Goal: Task Accomplishment & Management: Complete application form

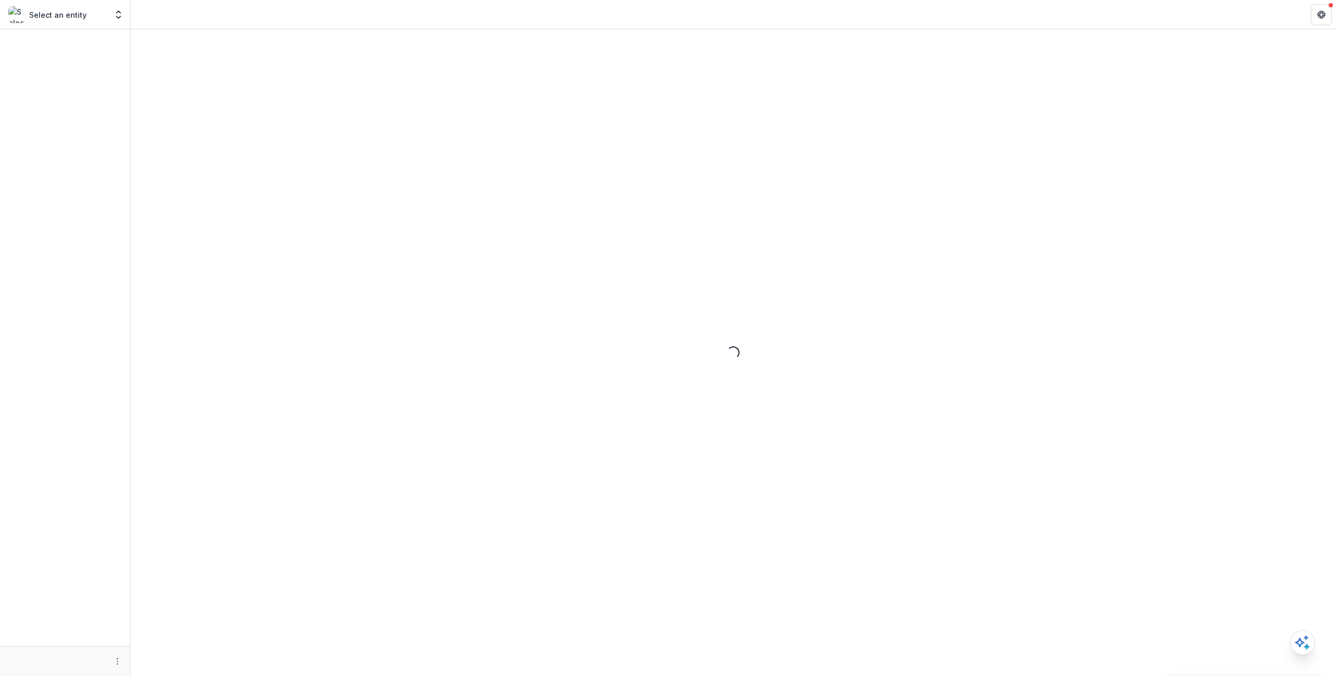
click at [198, 67] on div "Loading..." at bounding box center [734, 352] width 1206 height 646
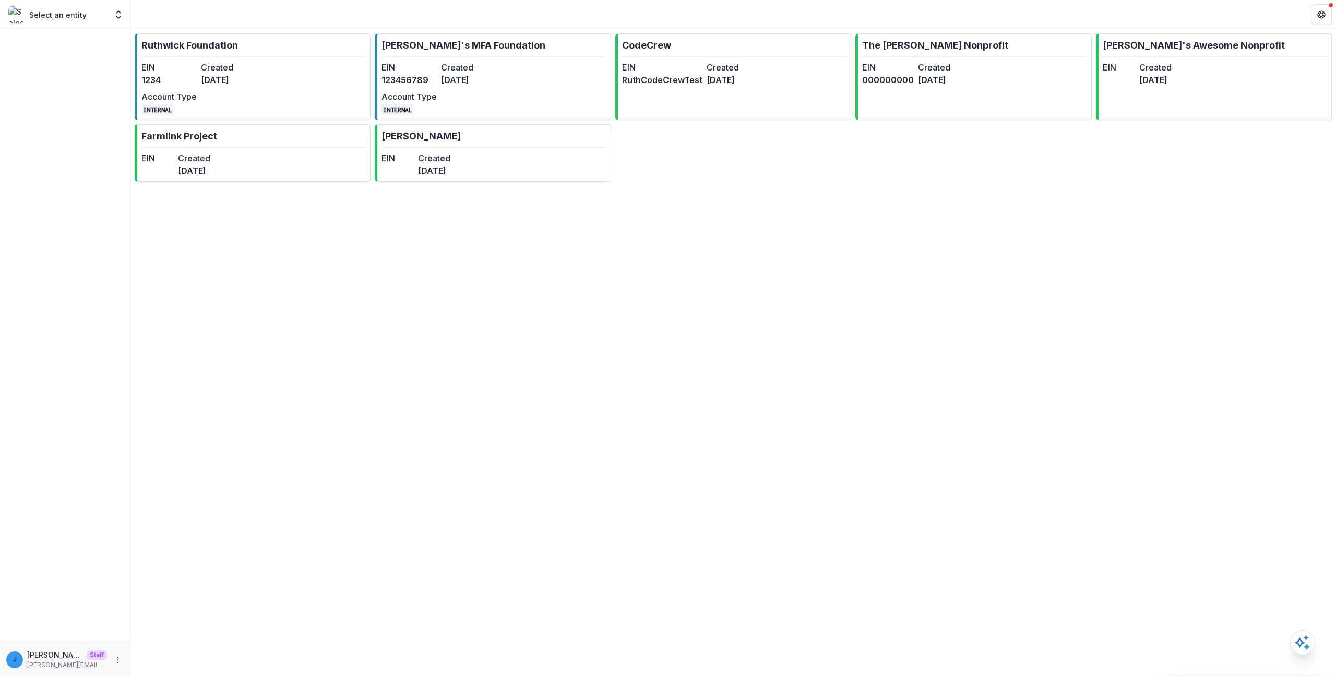
click at [220, 69] on dt "Created" at bounding box center [228, 67] width 55 height 13
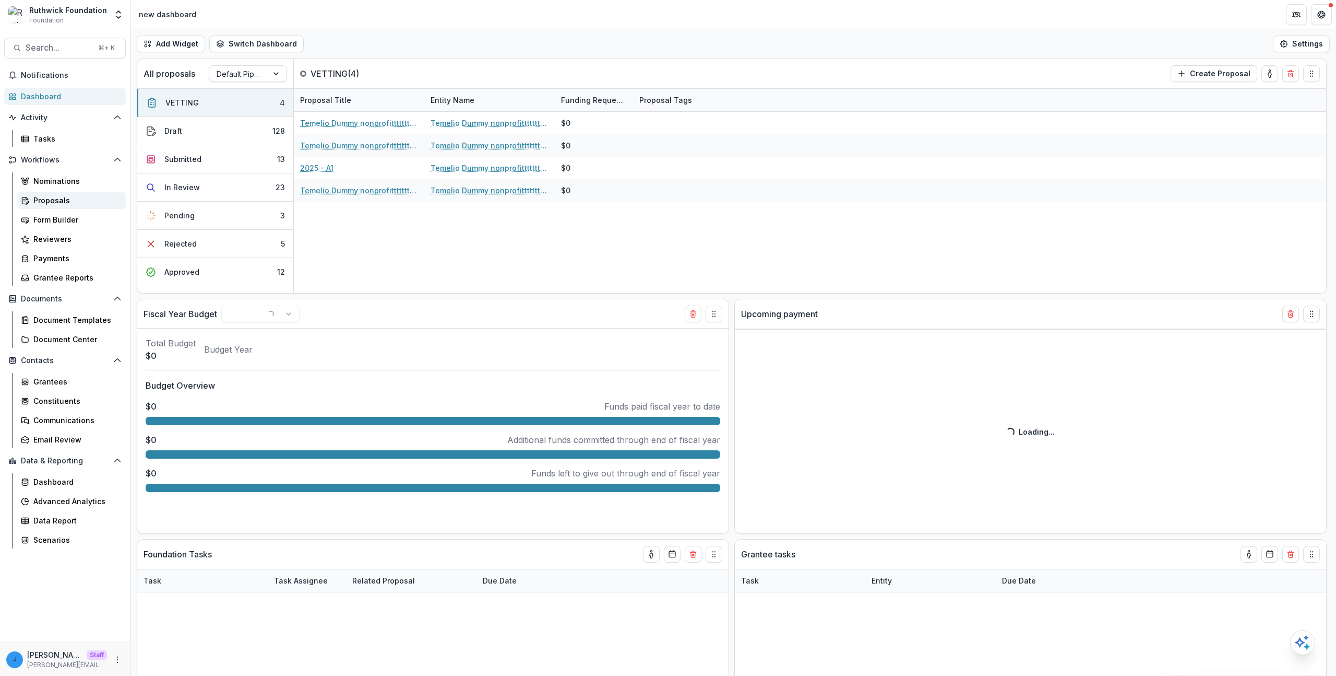
select select "******"
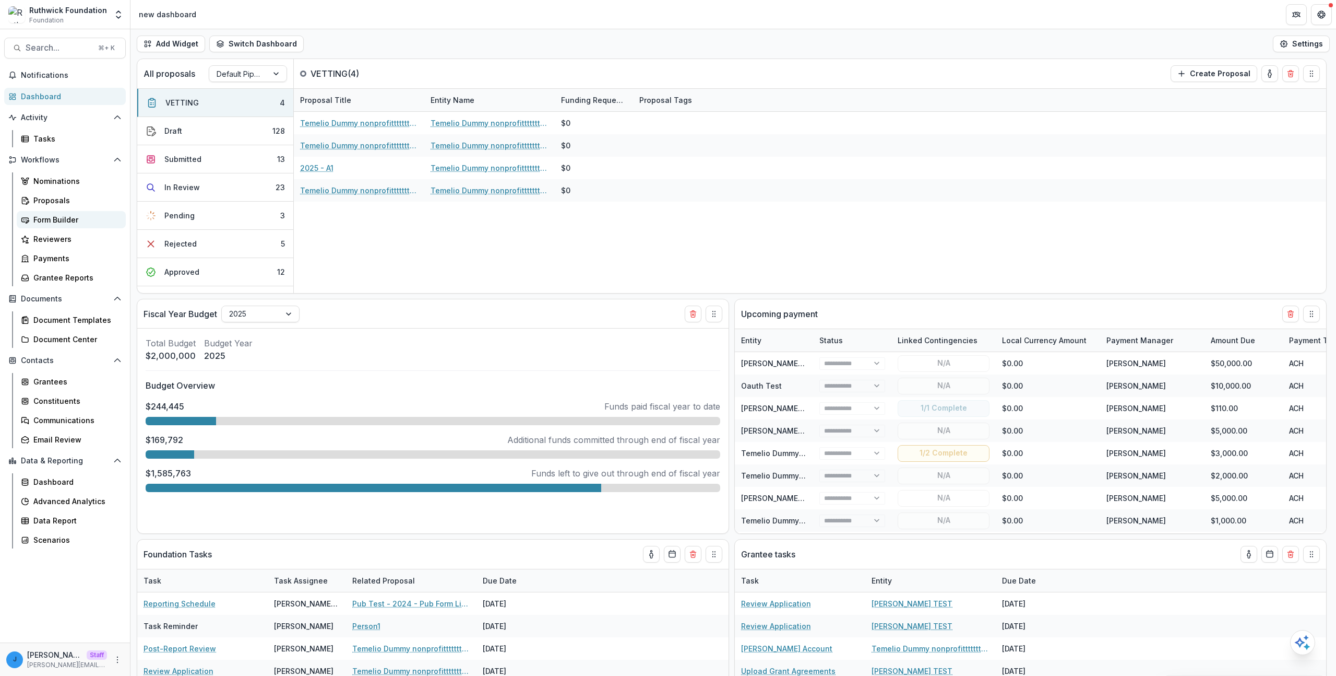
select select "******"
click at [56, 222] on div "Form Builder" at bounding box center [75, 219] width 84 height 11
select select "******"
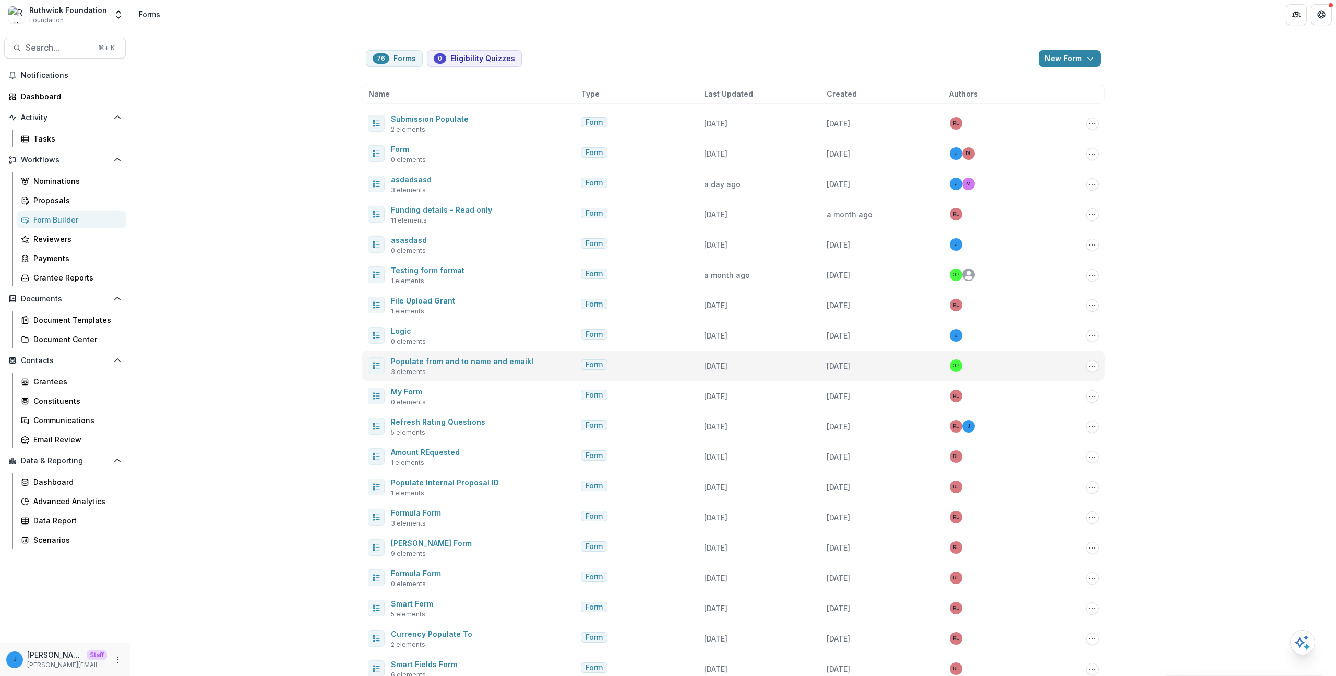
click at [476, 364] on link "Populate from and to name and emaikl" at bounding box center [462, 361] width 143 height 9
click at [82, 244] on link "Reviewers" at bounding box center [71, 238] width 109 height 17
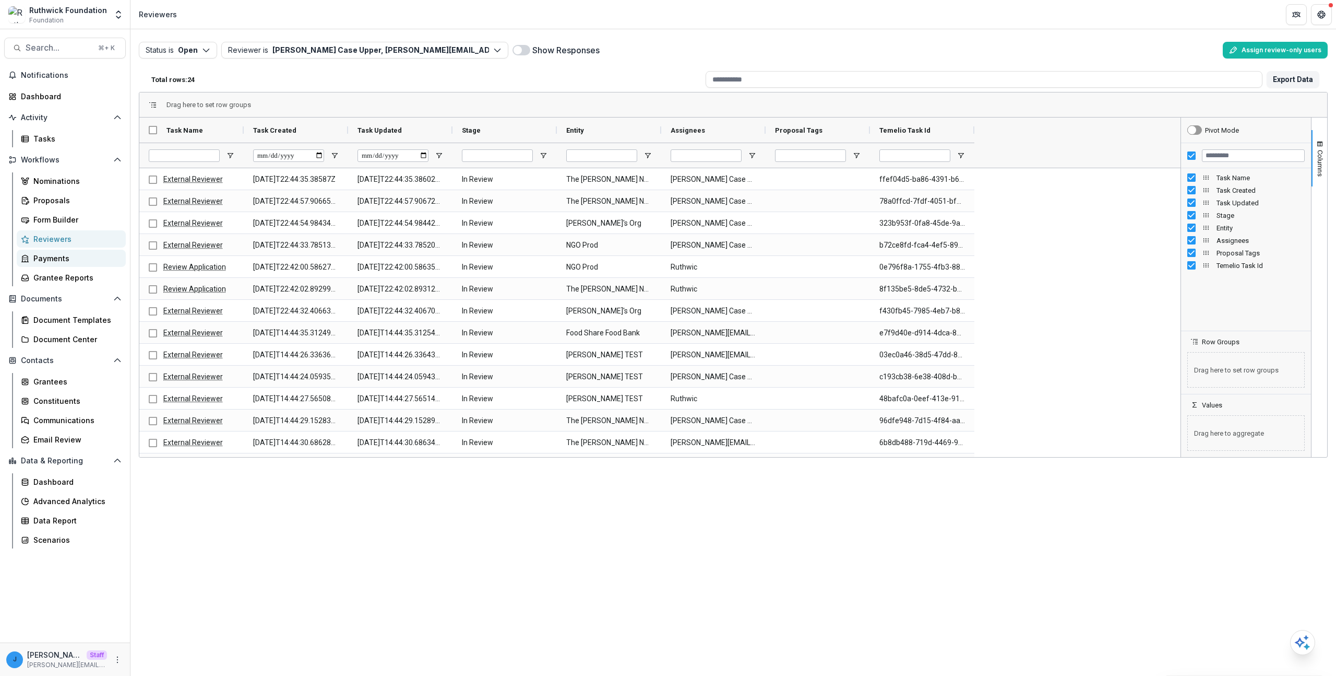
click at [64, 258] on div "Payments" at bounding box center [75, 258] width 84 height 11
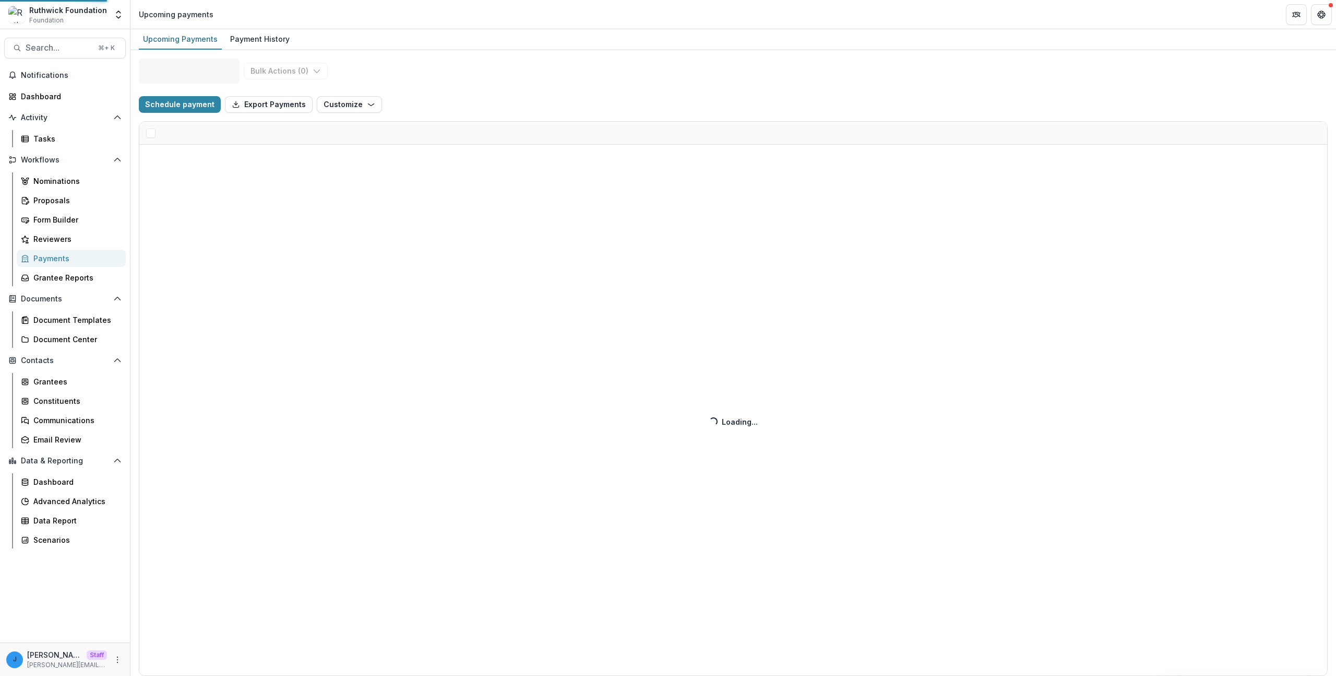
select select "******"
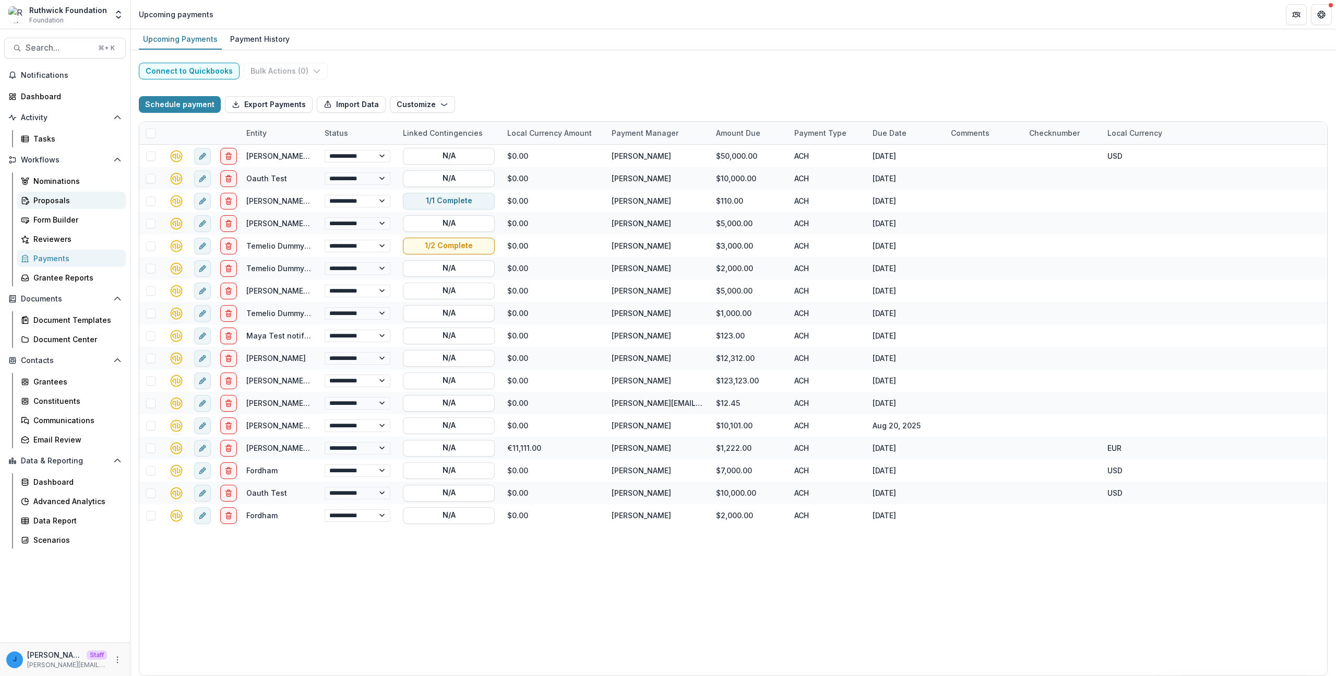
click at [84, 200] on div "Proposals" at bounding box center [75, 200] width 84 height 11
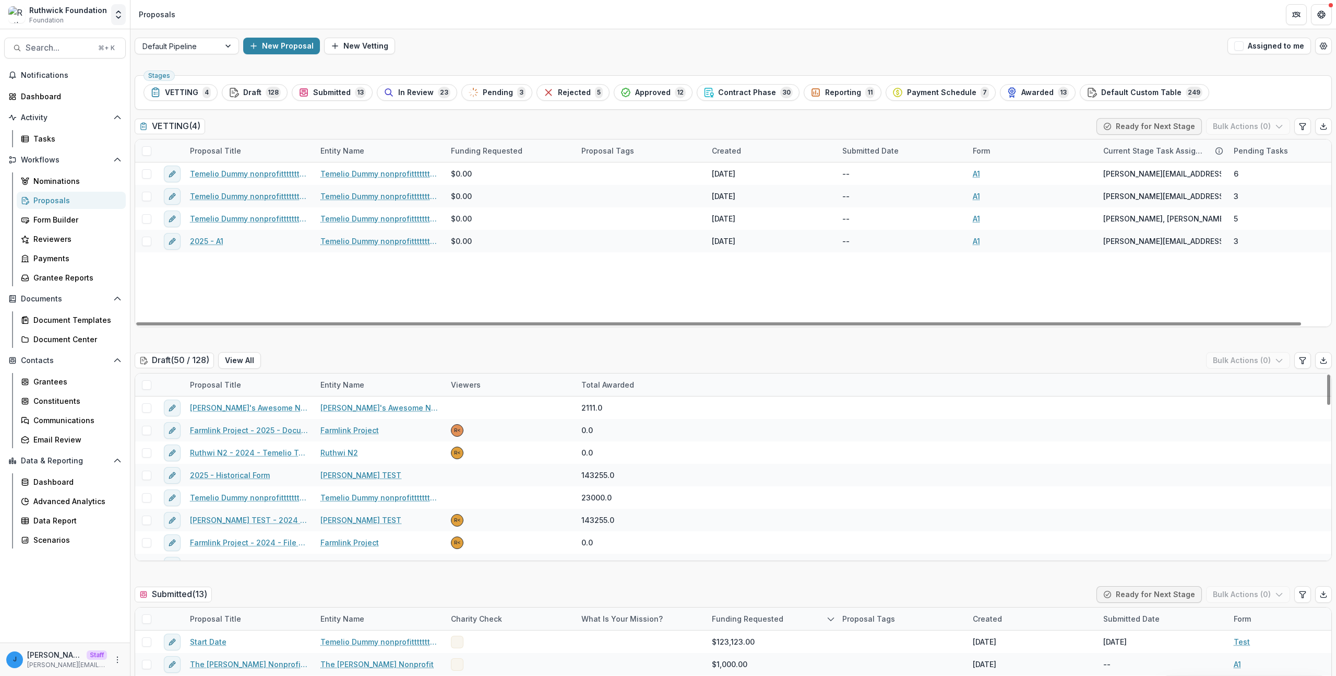
click at [121, 13] on icon "Open entity switcher" at bounding box center [118, 14] width 10 height 10
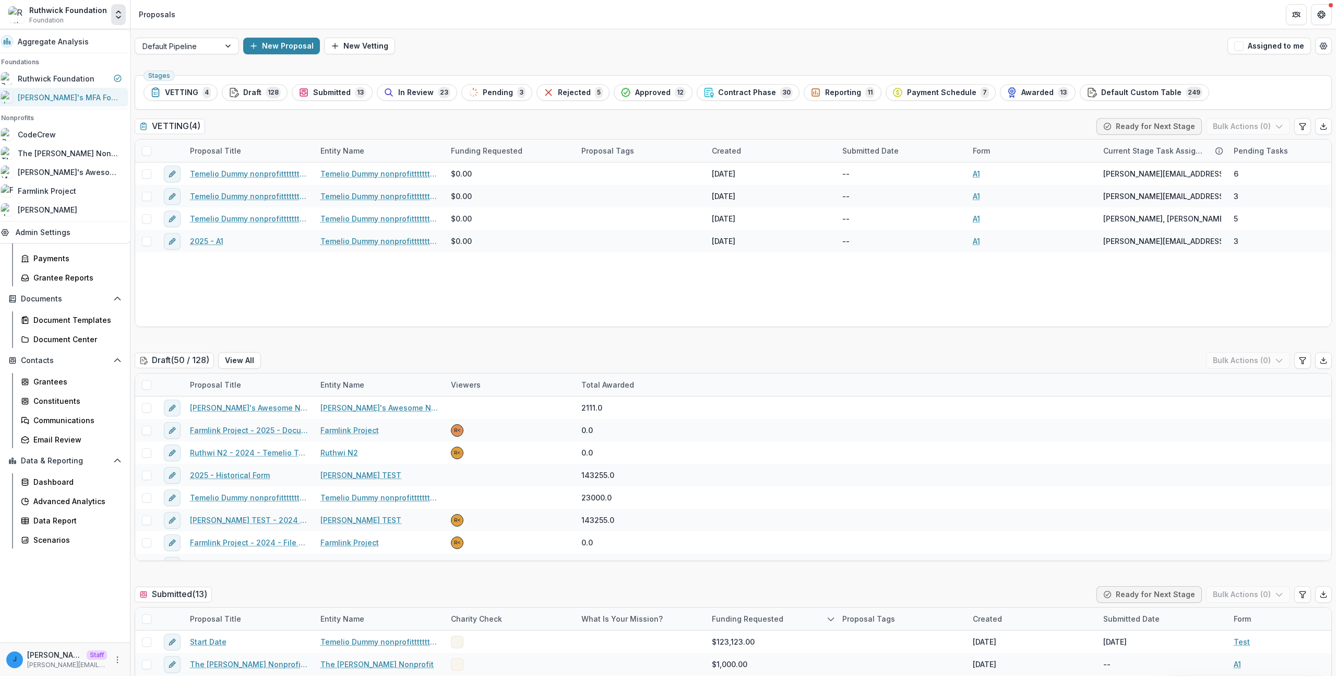
click at [93, 93] on div "[PERSON_NAME]'s MFA Foundation" at bounding box center [70, 97] width 104 height 11
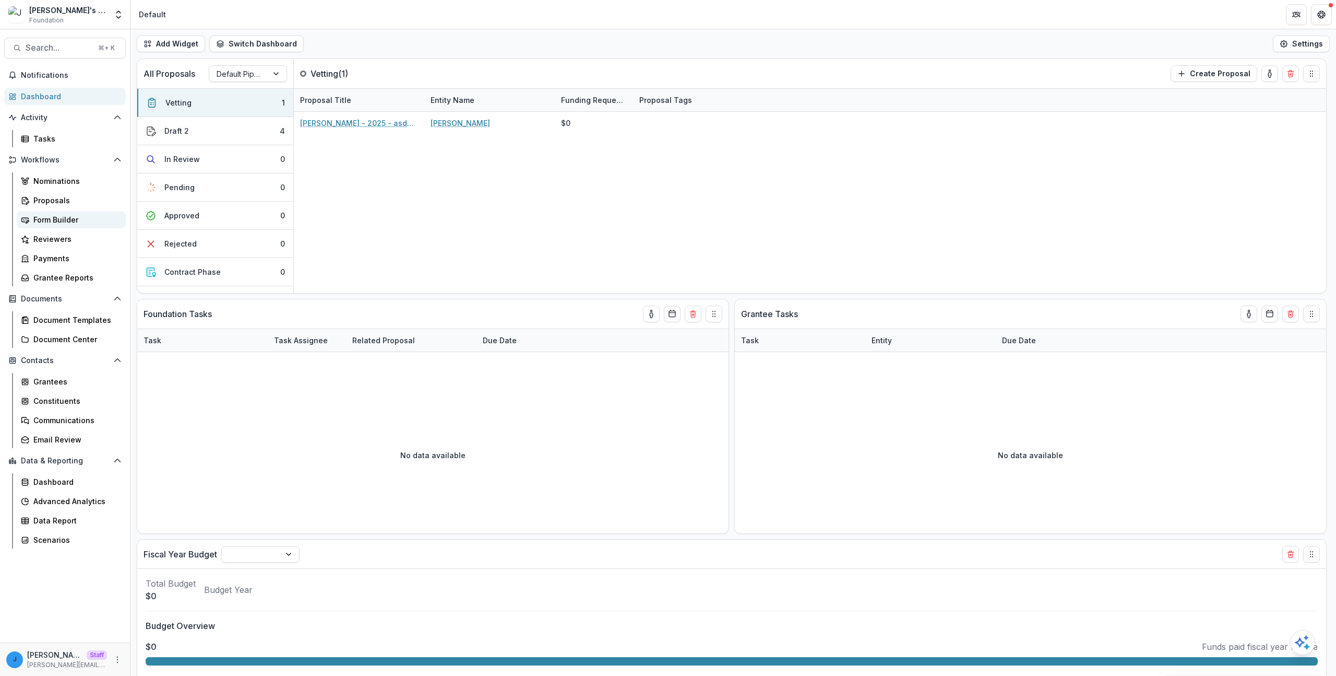
click at [63, 215] on div "Form Builder" at bounding box center [75, 219] width 84 height 11
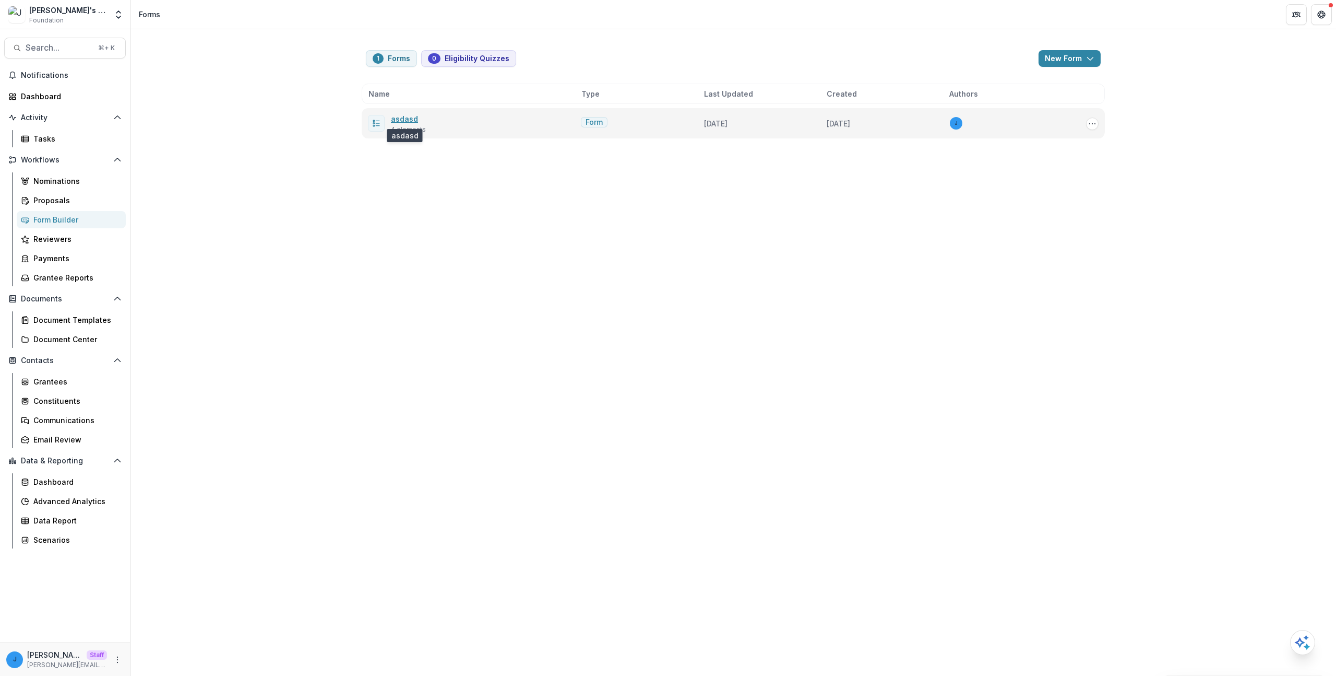
click at [410, 116] on link "asdasd" at bounding box center [404, 118] width 27 height 9
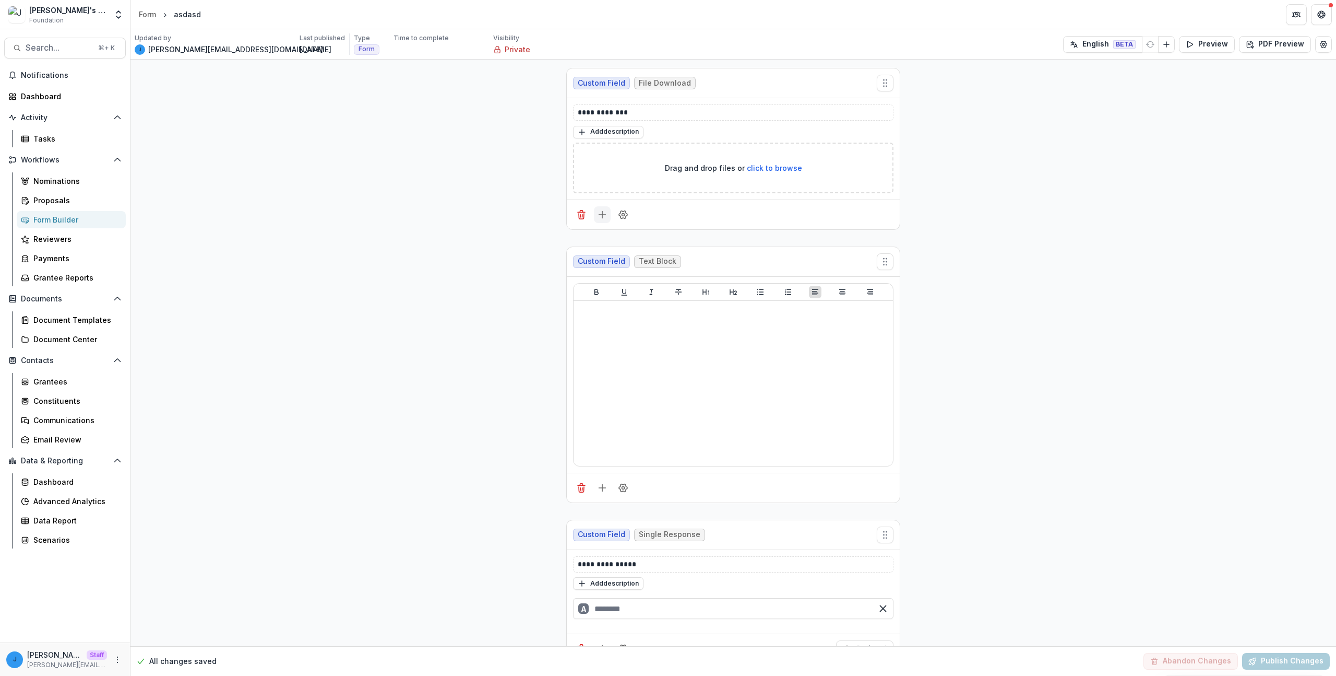
click at [601, 219] on icon "Add field" at bounding box center [602, 214] width 10 height 10
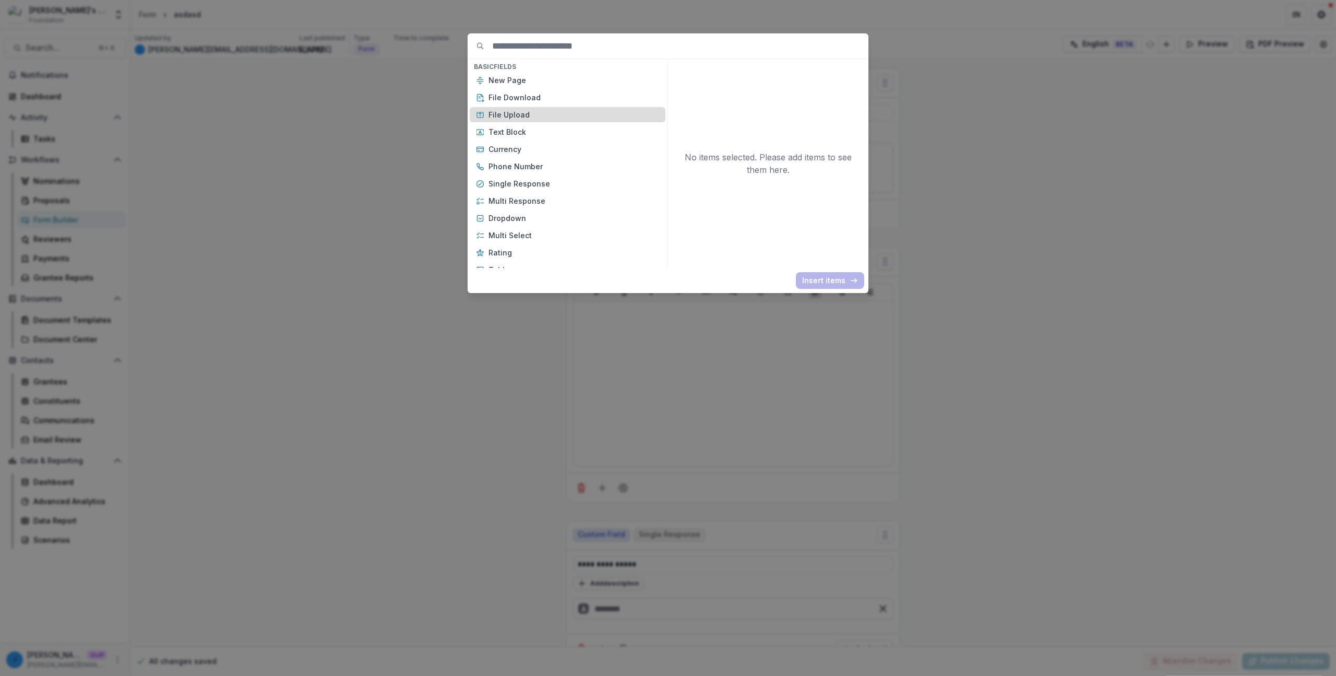
click at [523, 109] on div "File Upload" at bounding box center [568, 114] width 196 height 15
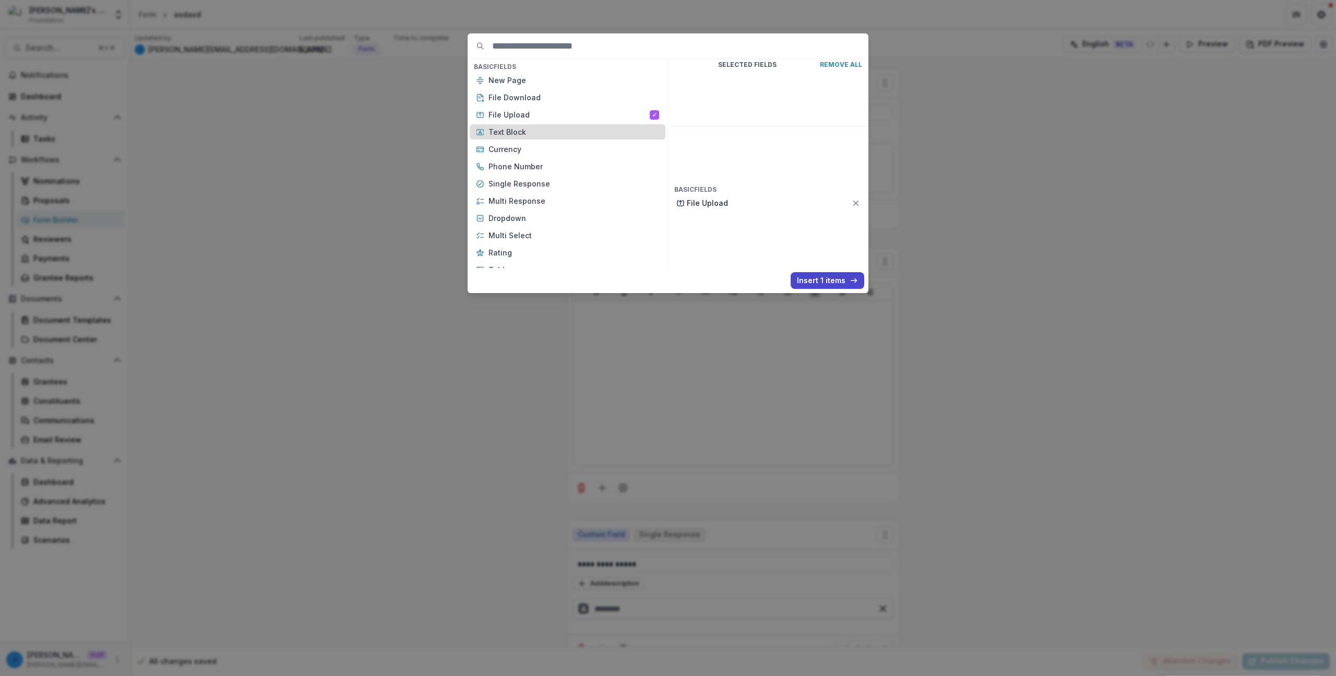
click at [522, 128] on p "Text Block" at bounding box center [574, 131] width 171 height 11
click at [519, 152] on p "Currency" at bounding box center [574, 149] width 171 height 11
click at [520, 159] on div "Phone Number" at bounding box center [568, 166] width 196 height 15
click at [518, 170] on p "Phone Number" at bounding box center [569, 166] width 161 height 11
click at [515, 190] on div "Single Response" at bounding box center [568, 183] width 196 height 15
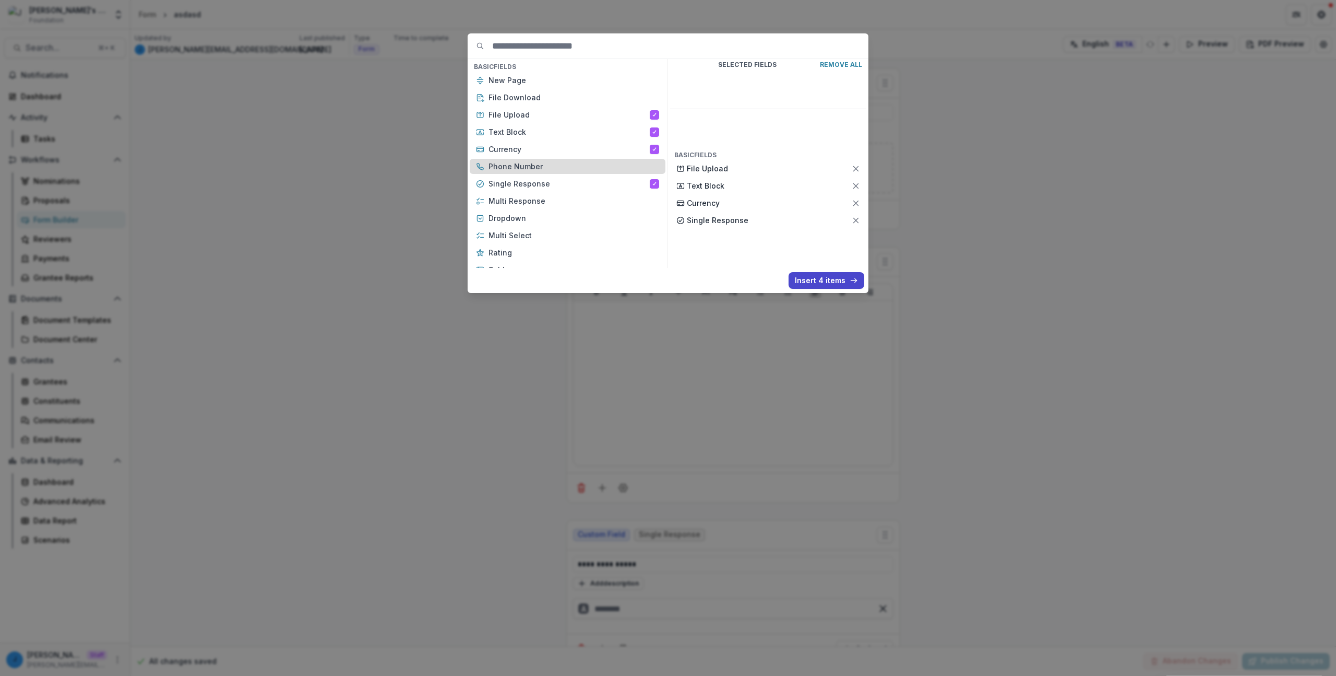
click at [516, 171] on p "Phone Number" at bounding box center [574, 166] width 171 height 11
click at [515, 198] on p "Multi Response" at bounding box center [574, 200] width 171 height 11
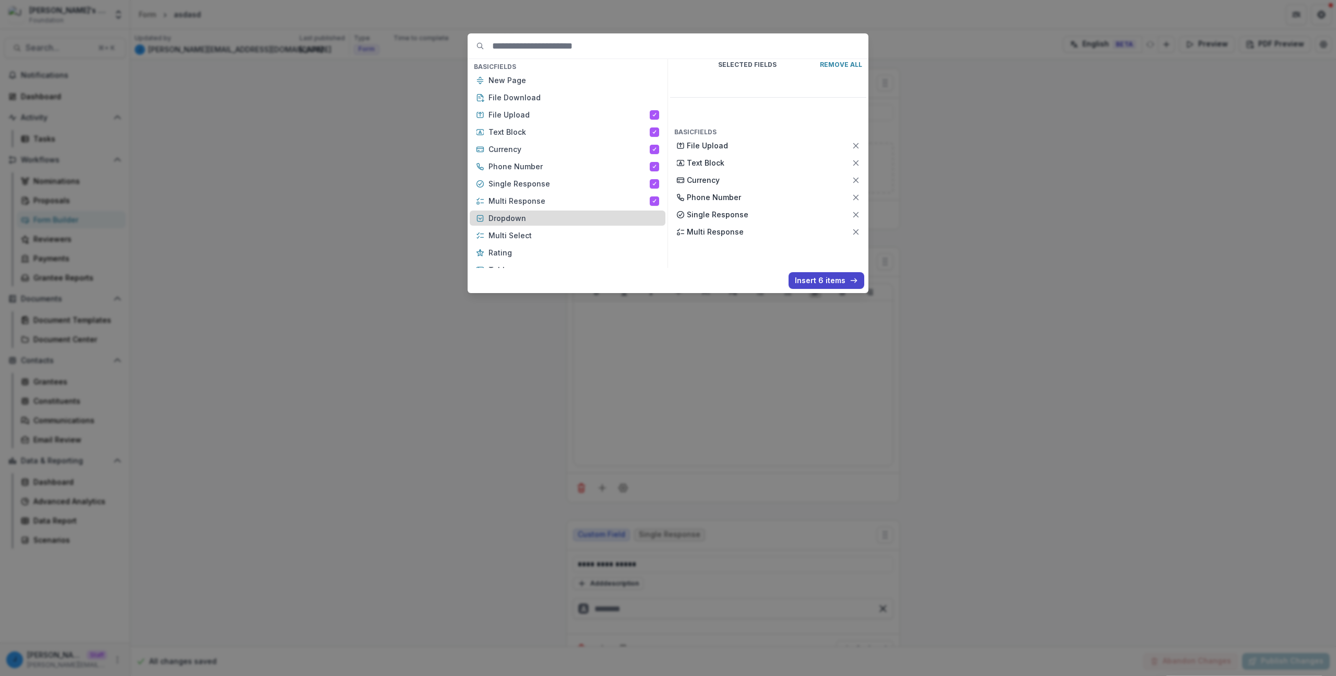
click at [513, 215] on p "Dropdown" at bounding box center [574, 217] width 171 height 11
click at [513, 224] on div "Dropdown" at bounding box center [568, 217] width 196 height 15
click at [511, 248] on p "Rating" at bounding box center [574, 252] width 171 height 11
click at [509, 228] on div "Multi Select" at bounding box center [568, 235] width 196 height 15
click at [509, 215] on p "Dropdown" at bounding box center [574, 217] width 171 height 11
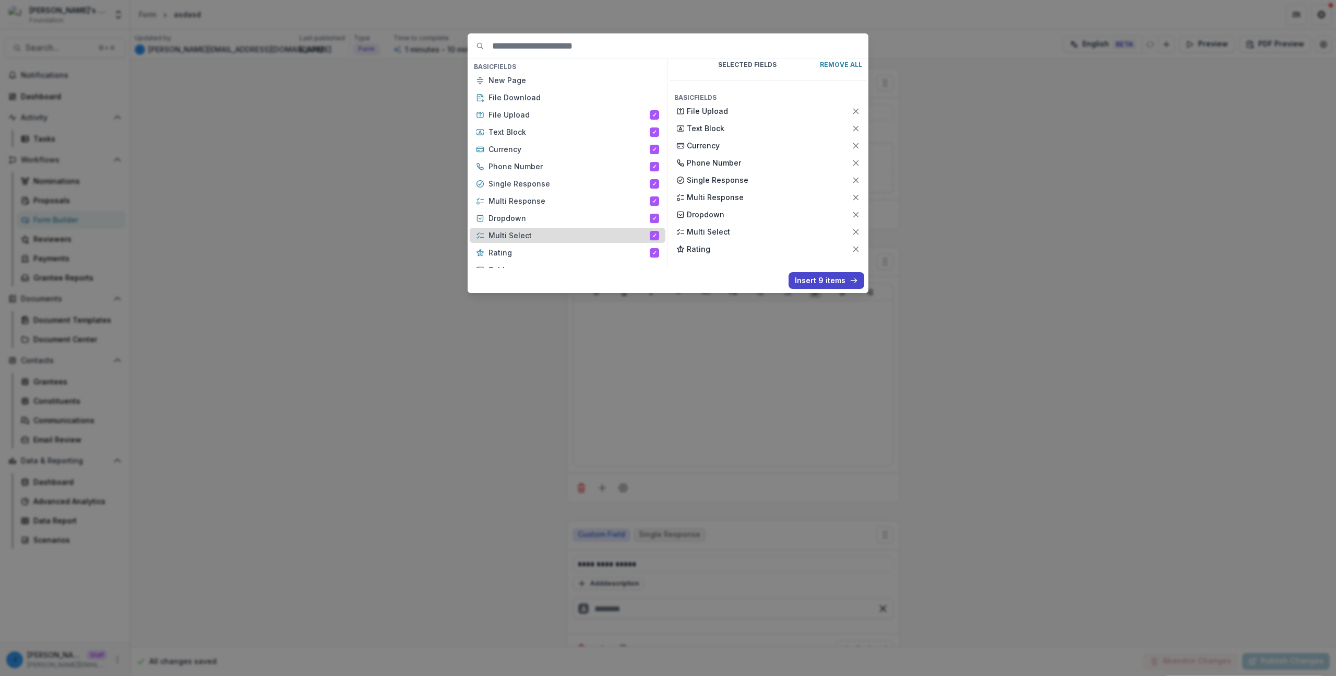
scroll to position [103, 0]
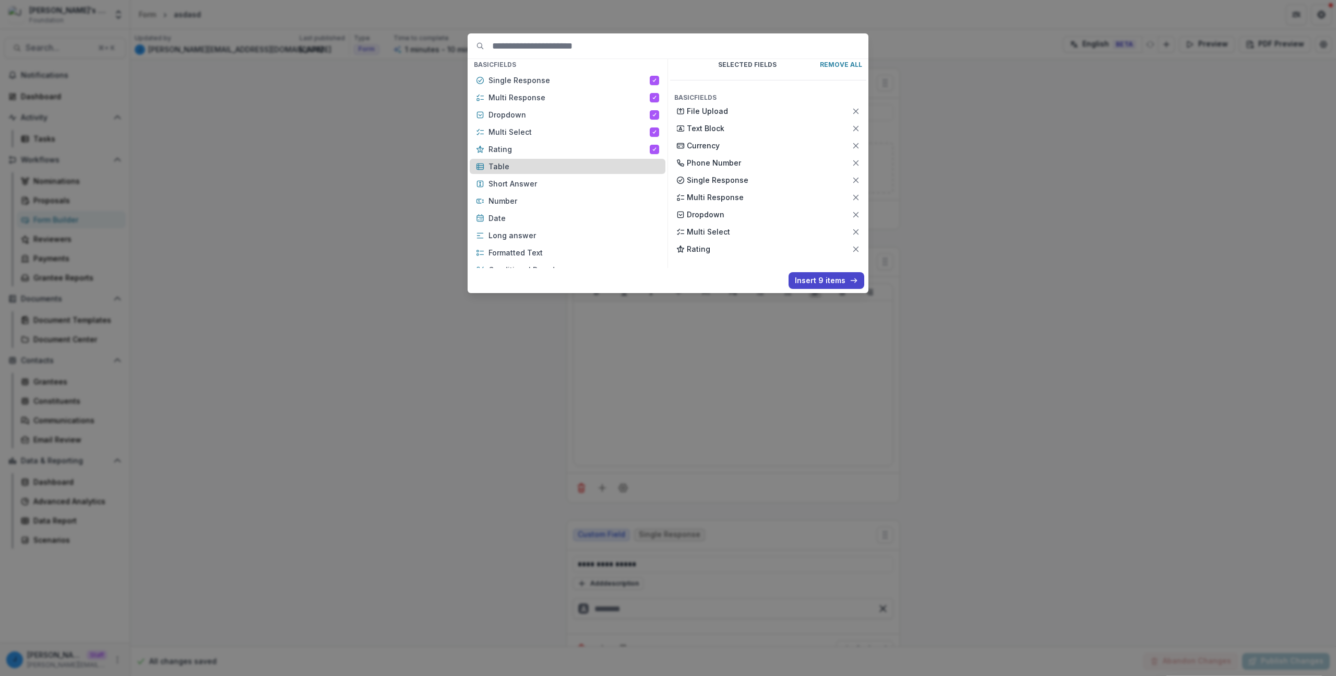
click at [516, 160] on div "Table" at bounding box center [568, 166] width 196 height 15
click at [511, 182] on p "Short Answer" at bounding box center [574, 183] width 171 height 11
click at [509, 200] on p "Number" at bounding box center [574, 200] width 171 height 11
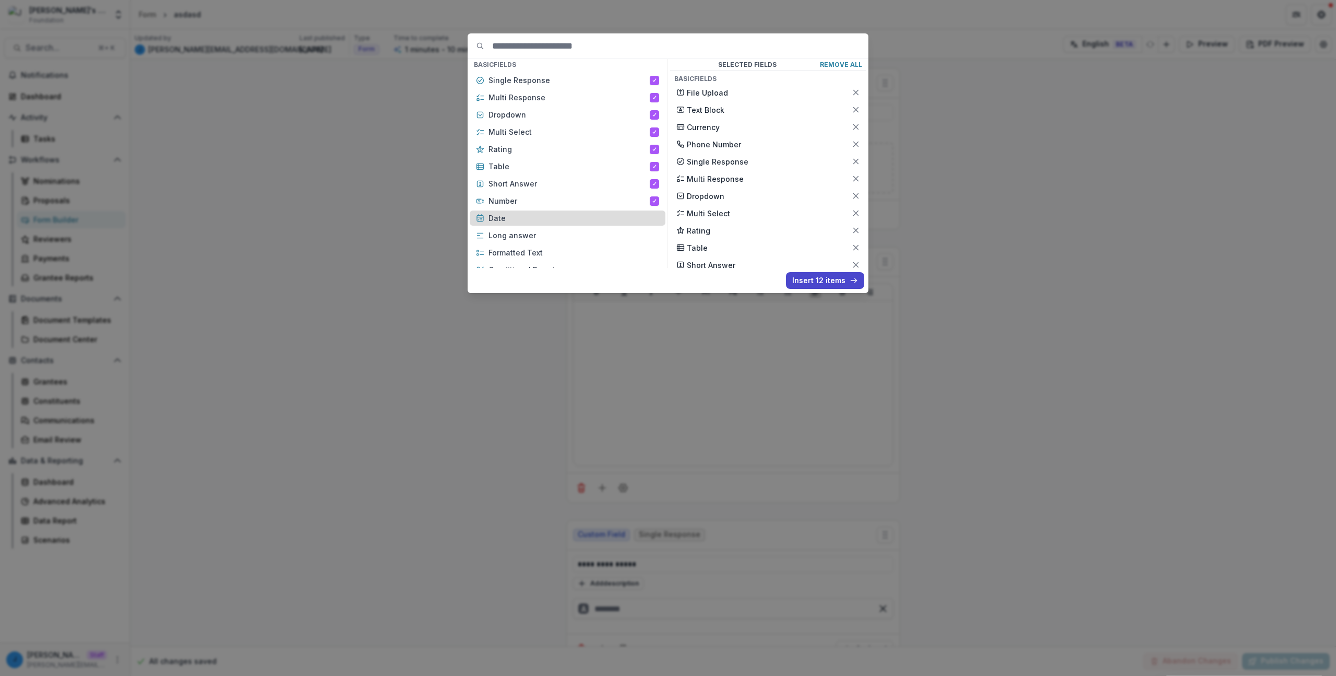
click at [507, 216] on p "Date" at bounding box center [574, 217] width 171 height 11
click at [506, 234] on p "Long answer" at bounding box center [574, 235] width 171 height 11
click at [506, 253] on p "Formatted Text" at bounding box center [574, 252] width 171 height 11
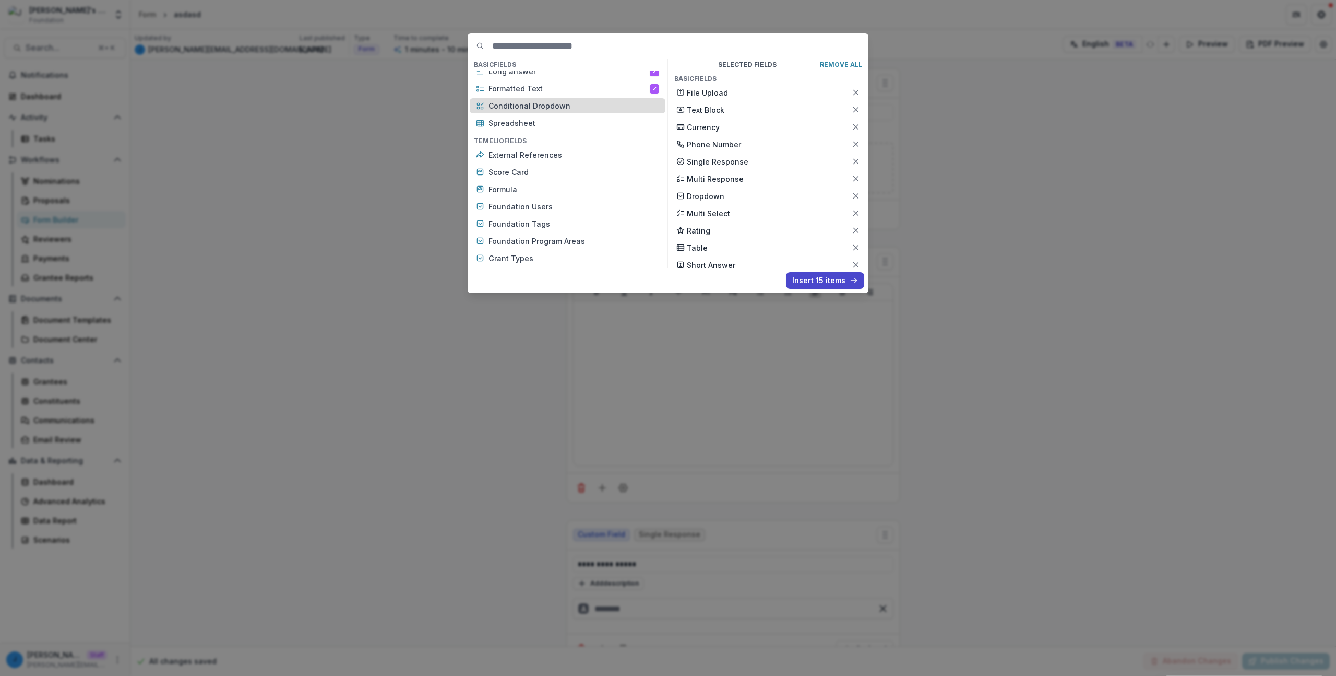
click at [513, 112] on div "Conditional Dropdown" at bounding box center [568, 105] width 196 height 15
click at [511, 122] on p "Spreadsheet" at bounding box center [574, 122] width 171 height 11
click at [511, 168] on p "Score Card" at bounding box center [574, 172] width 171 height 11
click at [515, 150] on p "External References" at bounding box center [574, 154] width 171 height 11
click at [516, 177] on p "Score Card" at bounding box center [569, 172] width 161 height 11
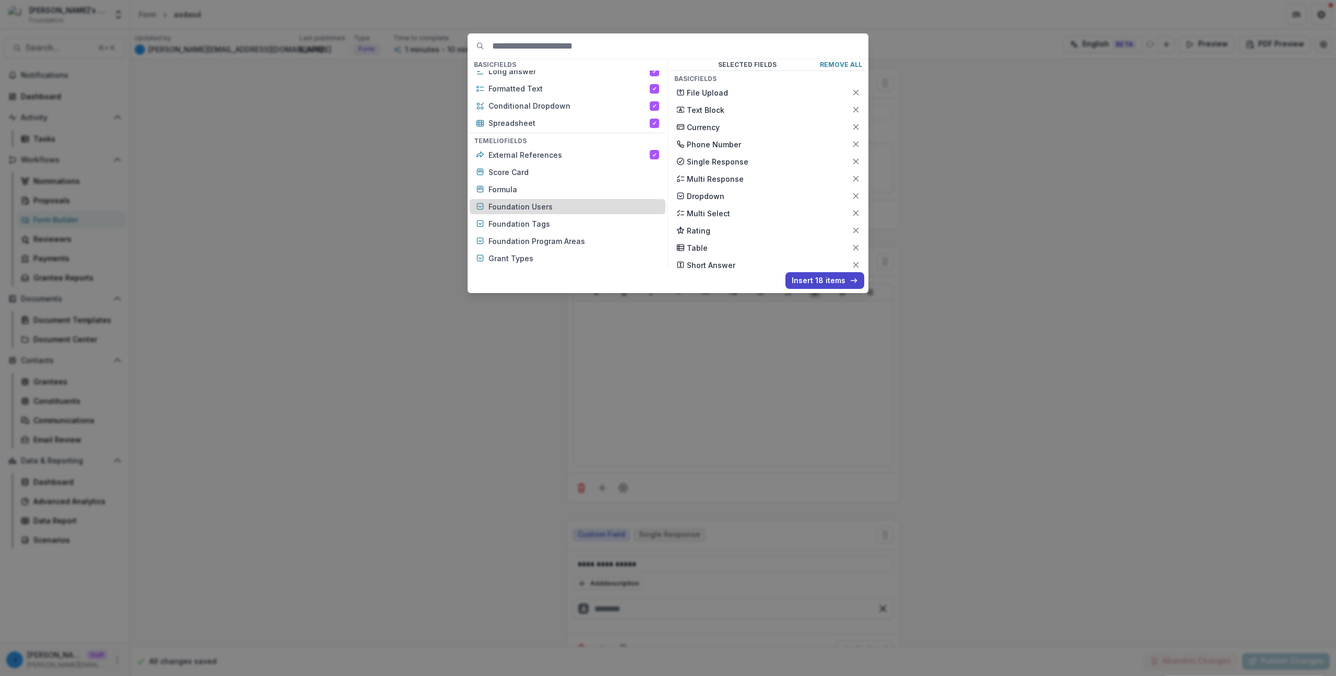
click at [512, 199] on div "Foundation Users" at bounding box center [568, 206] width 196 height 15
click at [514, 183] on div "Formula" at bounding box center [568, 189] width 196 height 15
click at [516, 164] on div "Score Card" at bounding box center [568, 171] width 196 height 15
click at [516, 220] on p "Foundation Tags" at bounding box center [574, 223] width 171 height 11
drag, startPoint x: 516, startPoint y: 234, endPoint x: 514, endPoint y: 243, distance: 9.0
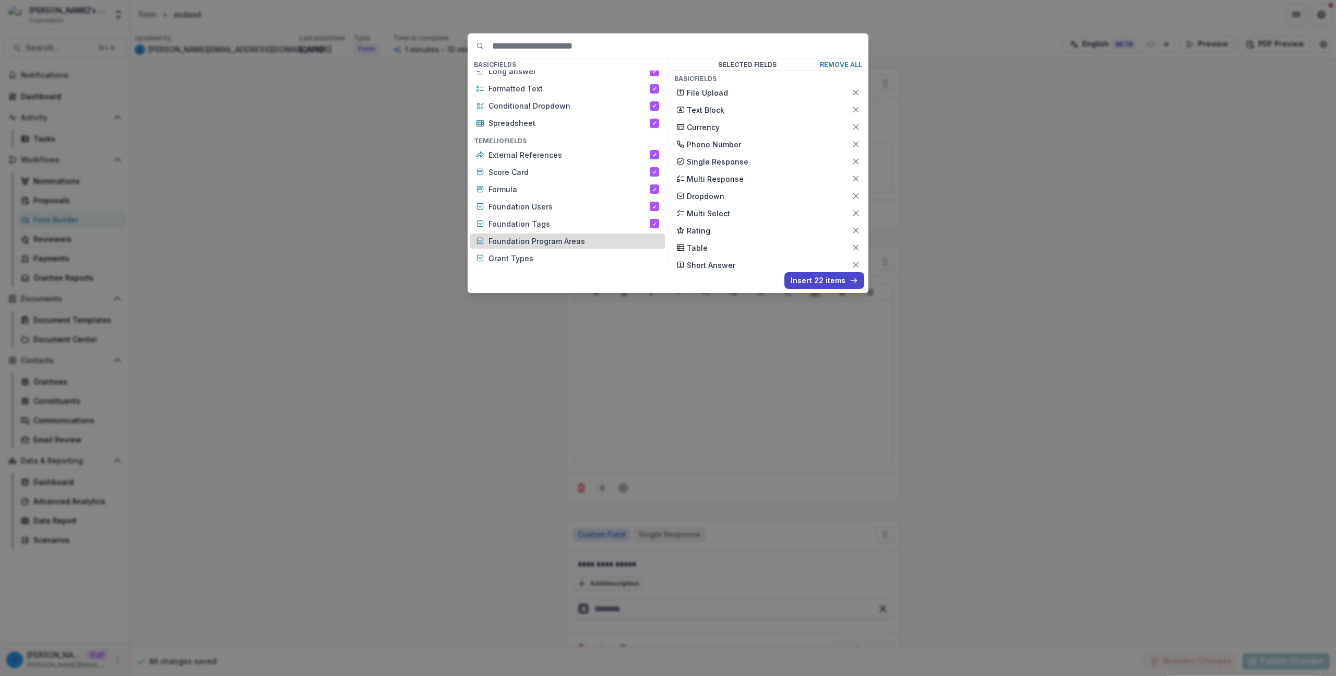
click at [516, 234] on div "Foundation Program Areas" at bounding box center [568, 240] width 196 height 15
click at [514, 246] on div "Foundation Program Areas" at bounding box center [568, 240] width 196 height 15
click at [515, 257] on p "Grant Types" at bounding box center [574, 258] width 171 height 11
click at [519, 247] on div "Foundation Program Areas" at bounding box center [568, 240] width 196 height 15
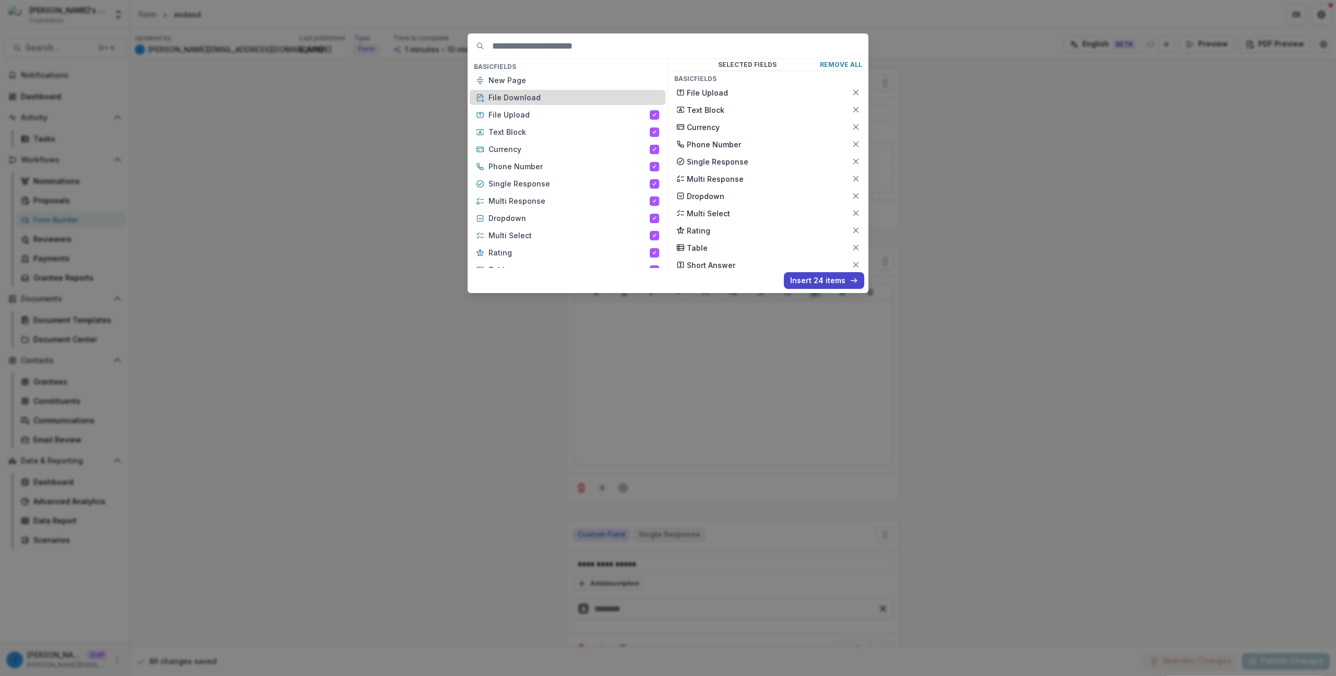
click at [613, 96] on p "File Download" at bounding box center [574, 97] width 171 height 11
click at [808, 280] on button "Insert 25 items" at bounding box center [825, 280] width 80 height 17
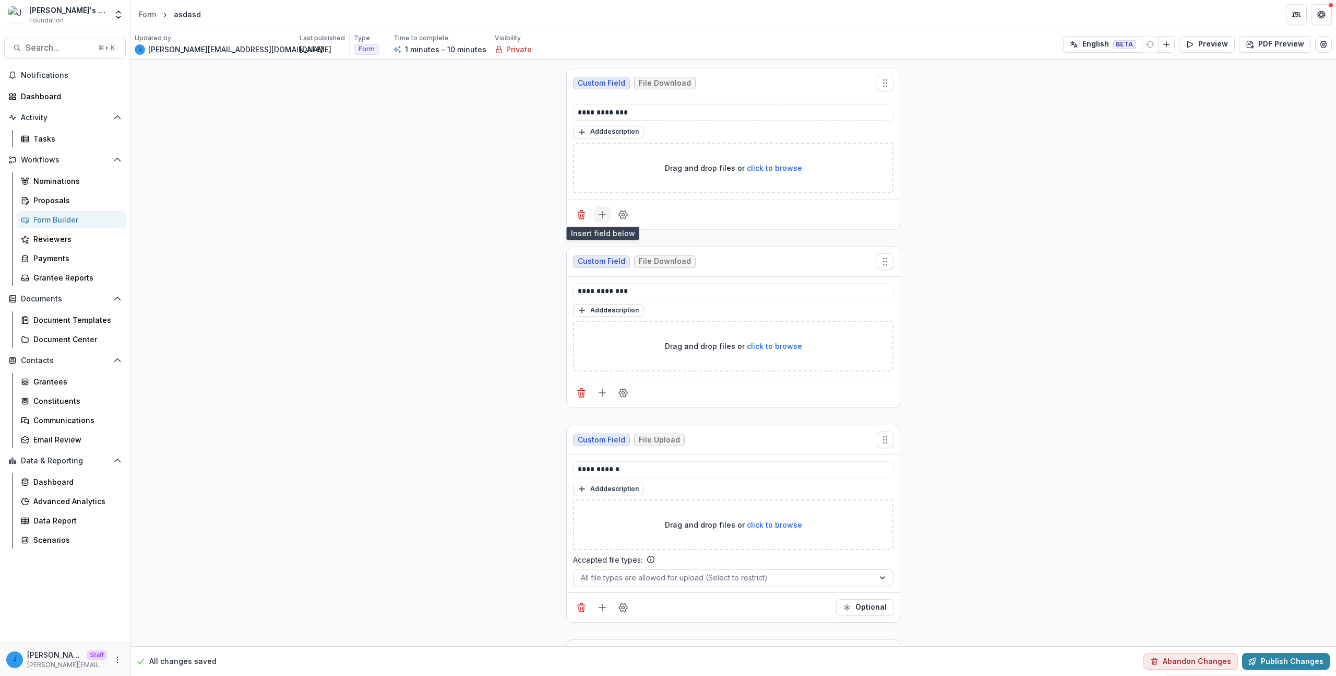
click at [606, 218] on button "Add field" at bounding box center [602, 214] width 17 height 17
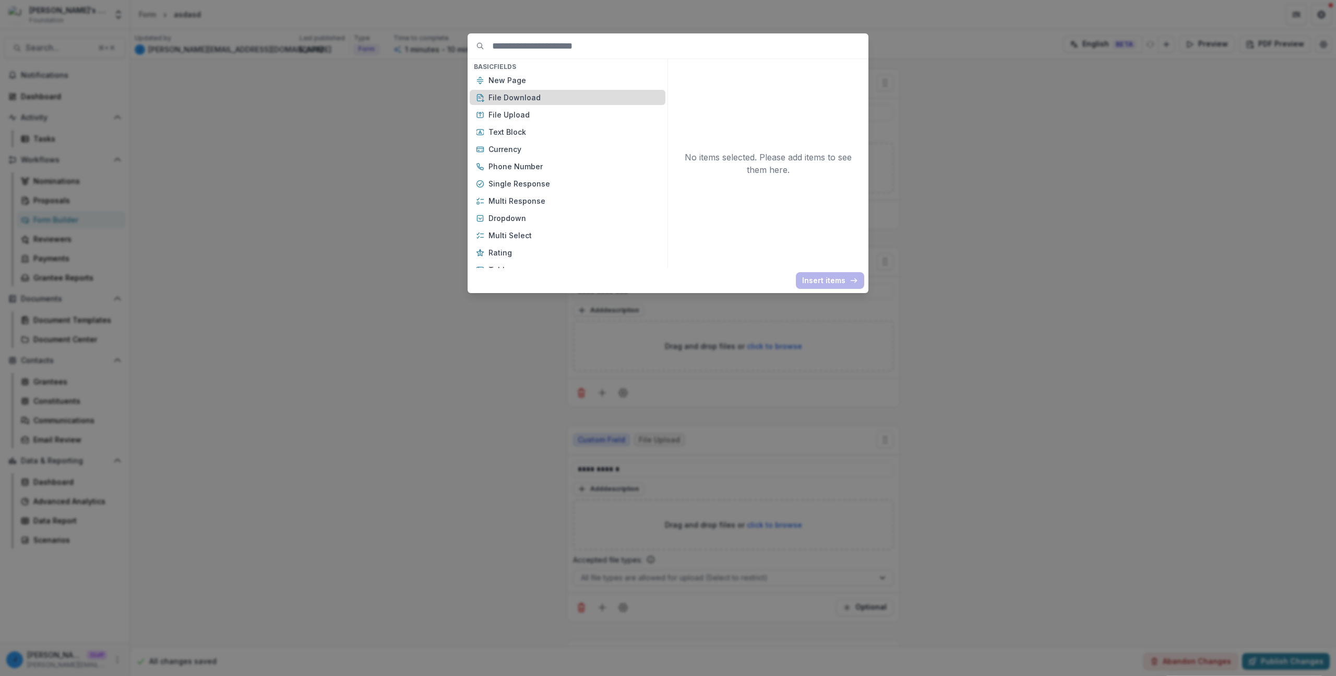
click at [543, 94] on p "File Download" at bounding box center [574, 97] width 171 height 11
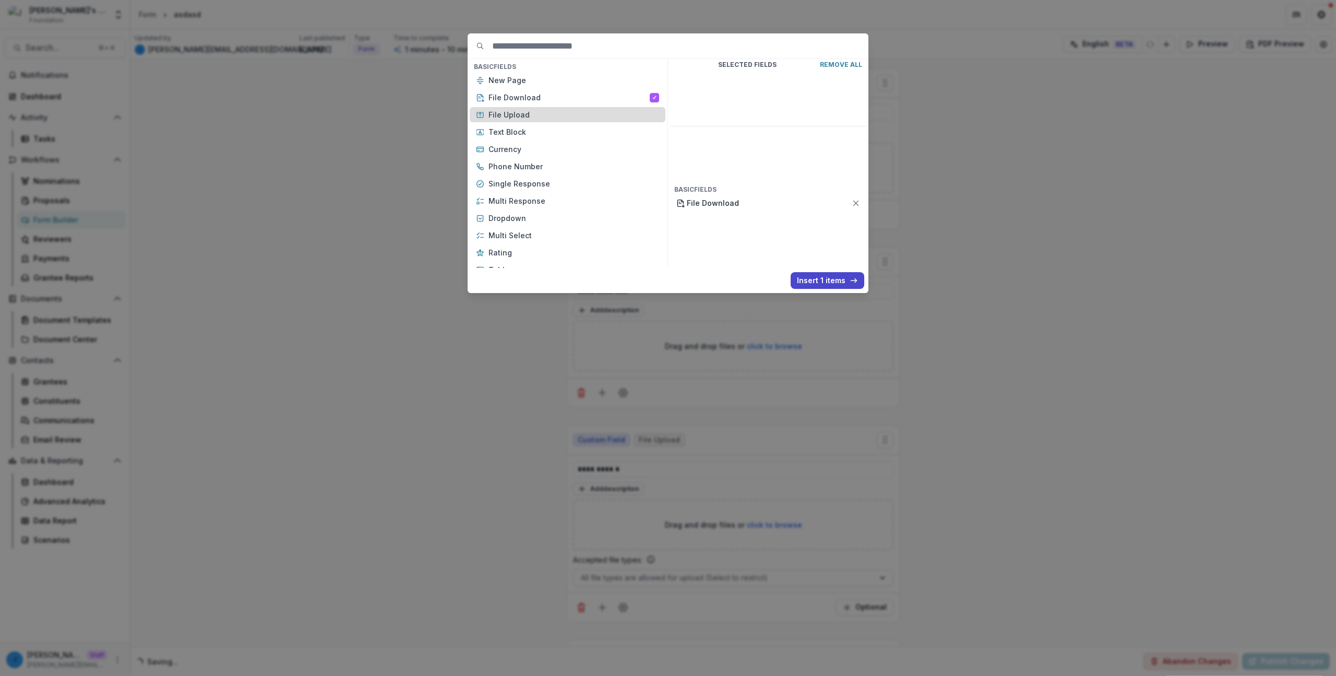
click at [534, 112] on p "File Upload" at bounding box center [574, 114] width 171 height 11
click at [523, 133] on p "Text Block" at bounding box center [574, 131] width 171 height 11
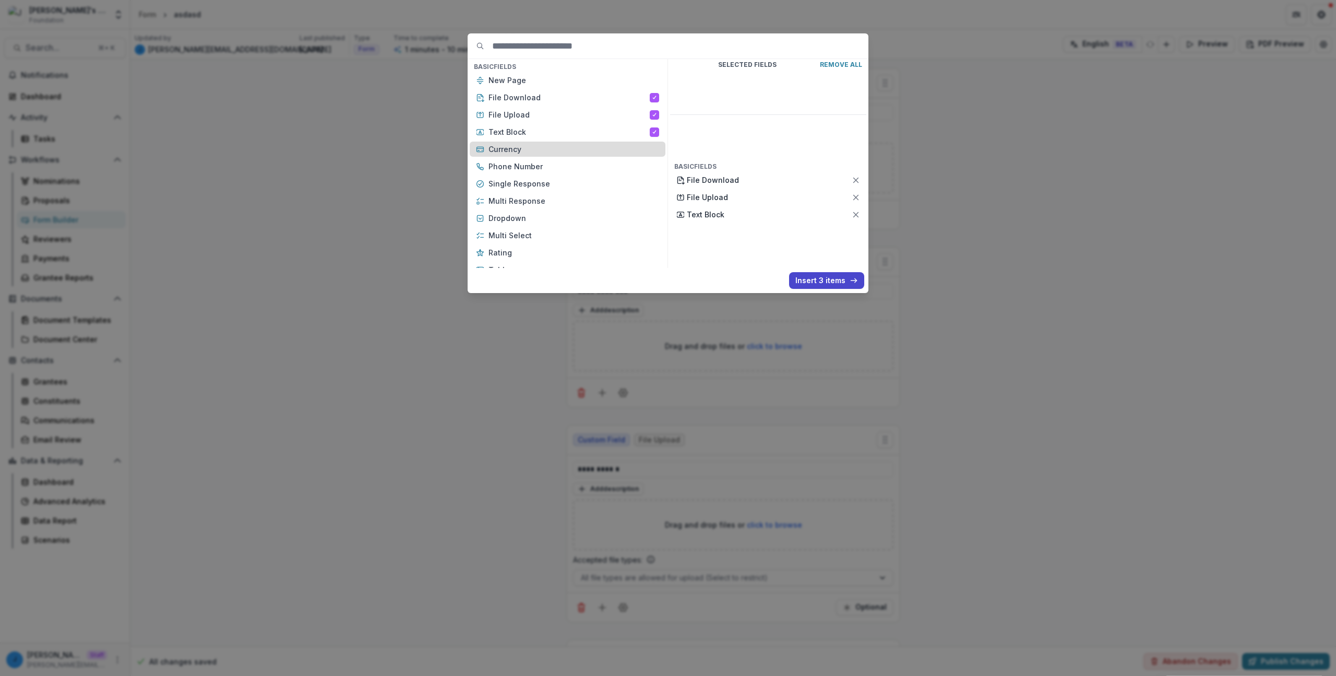
click at [513, 149] on p "Currency" at bounding box center [574, 149] width 171 height 11
click at [510, 161] on p "Phone Number" at bounding box center [574, 166] width 171 height 11
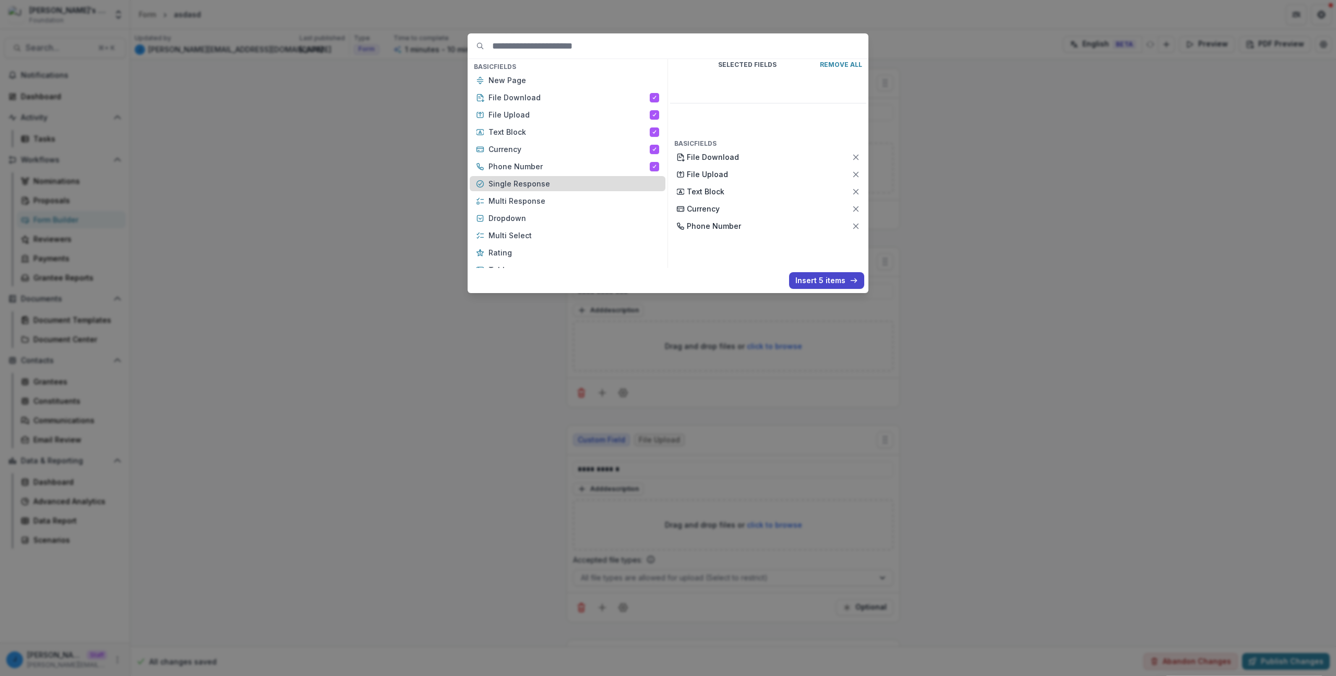
click at [504, 179] on p "Single Response" at bounding box center [574, 183] width 171 height 11
click at [500, 203] on p "Multi Response" at bounding box center [574, 200] width 171 height 11
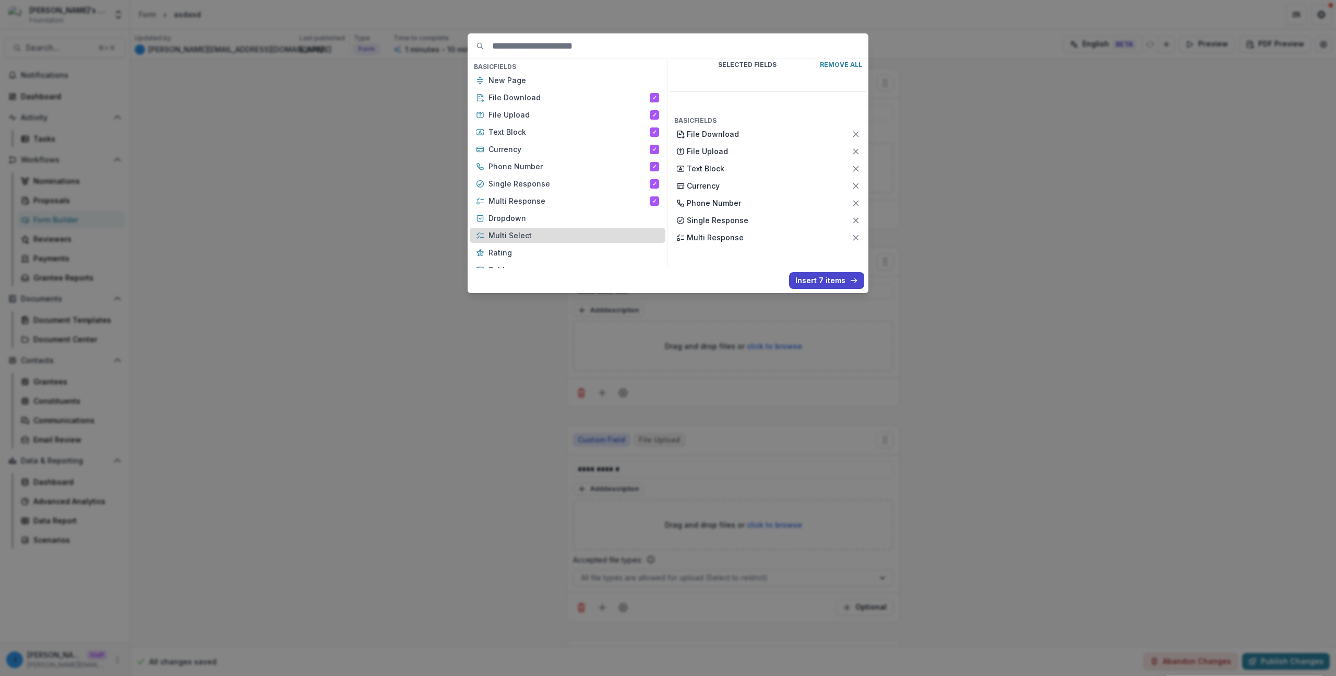
click at [496, 226] on div "New Page File Download File Upload Text Block Currency Phone Number Single Resp…" at bounding box center [568, 235] width 196 height 325
click at [496, 239] on p "Multi Select" at bounding box center [574, 235] width 171 height 11
click at [499, 223] on div "Dropdown" at bounding box center [568, 217] width 196 height 15
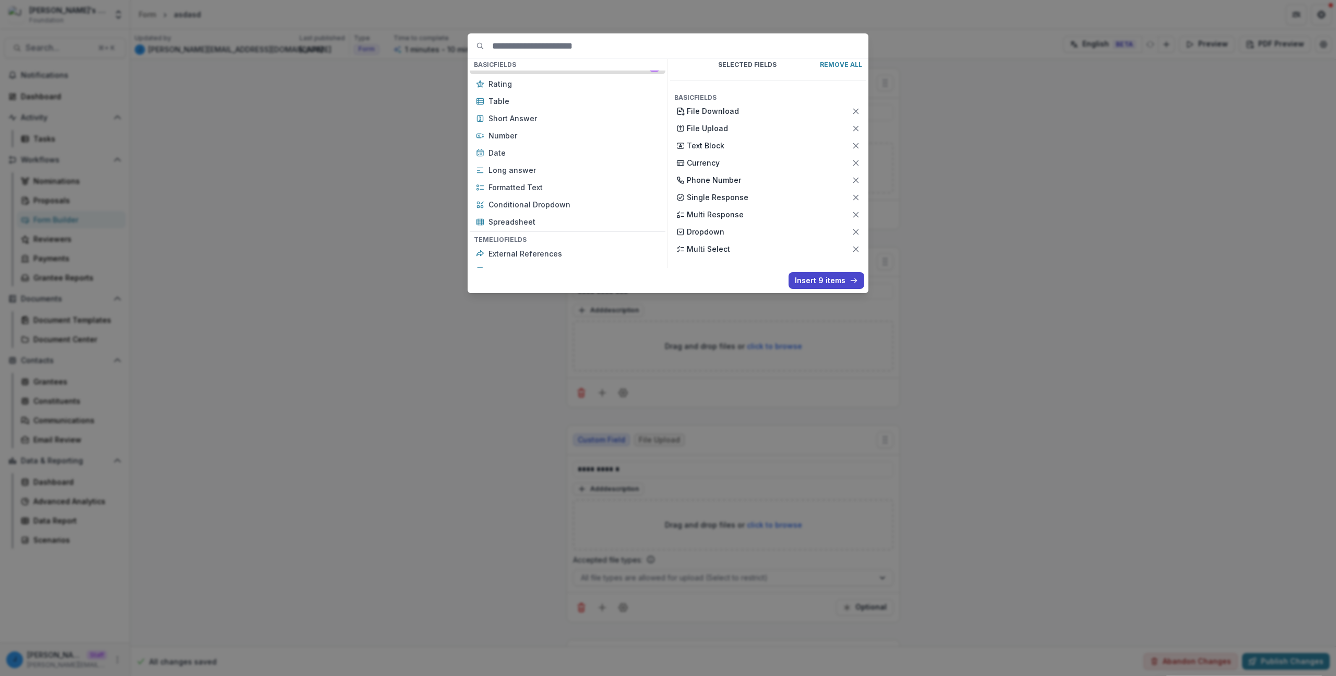
scroll to position [124, 0]
click at [523, 124] on p "Rating" at bounding box center [574, 128] width 171 height 11
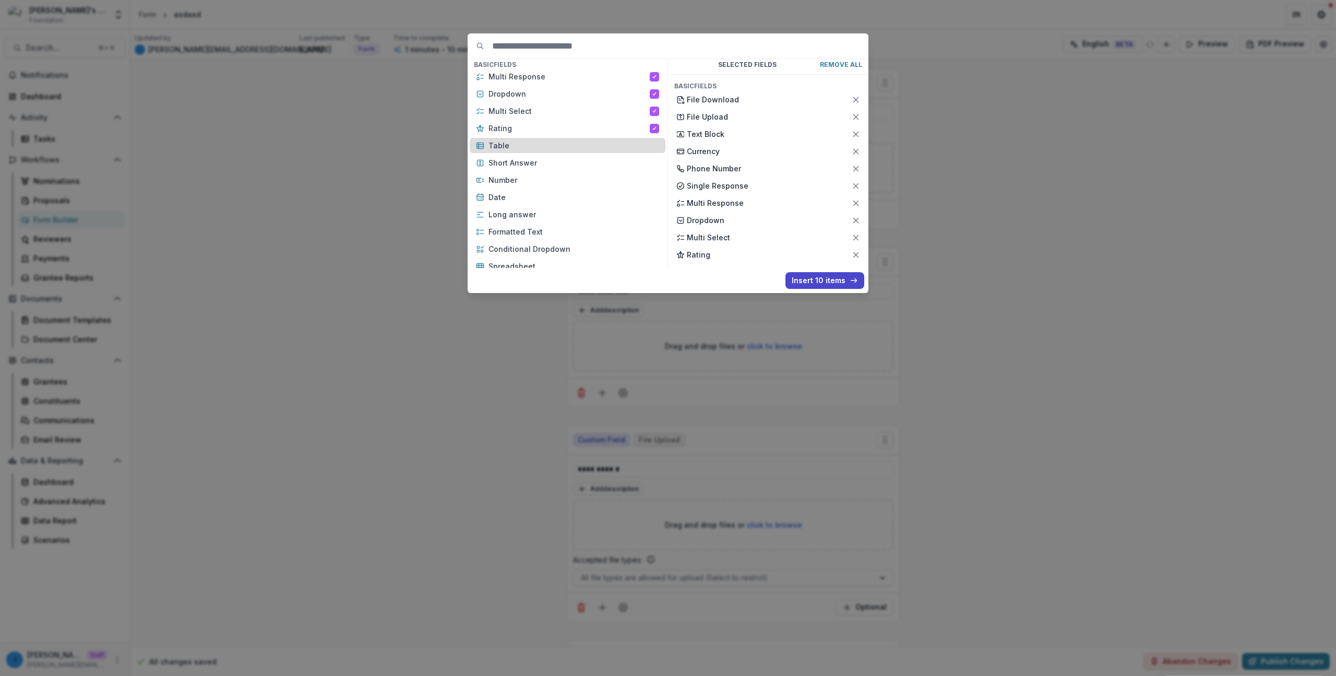
click at [515, 142] on p "Table" at bounding box center [574, 145] width 171 height 11
click at [512, 162] on p "Short Answer" at bounding box center [574, 162] width 171 height 11
click at [508, 182] on p "Number" at bounding box center [574, 179] width 171 height 11
click at [505, 199] on p "Date" at bounding box center [574, 197] width 171 height 11
click at [504, 210] on p "Long answer" at bounding box center [574, 214] width 171 height 11
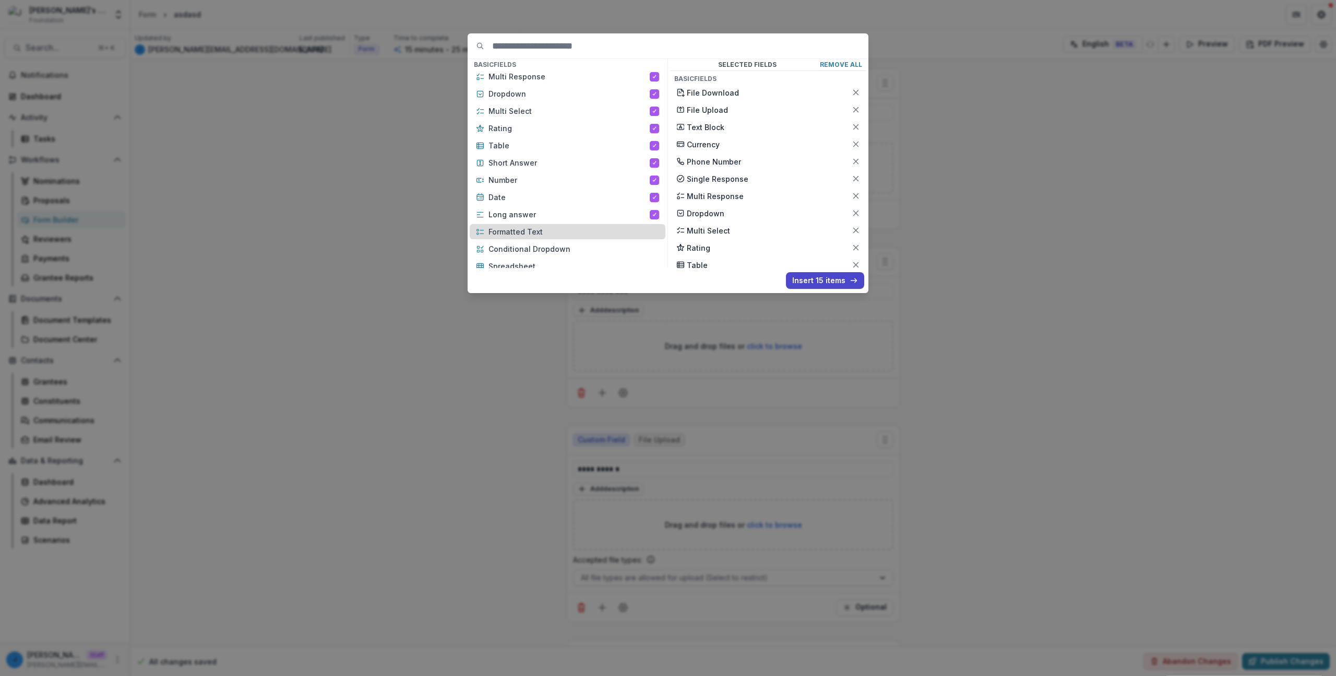
click at [505, 227] on p "Formatted Text" at bounding box center [574, 231] width 171 height 11
click at [512, 246] on p "Conditional Dropdown" at bounding box center [574, 248] width 171 height 11
click at [514, 266] on p "Spreadsheet" at bounding box center [574, 265] width 171 height 11
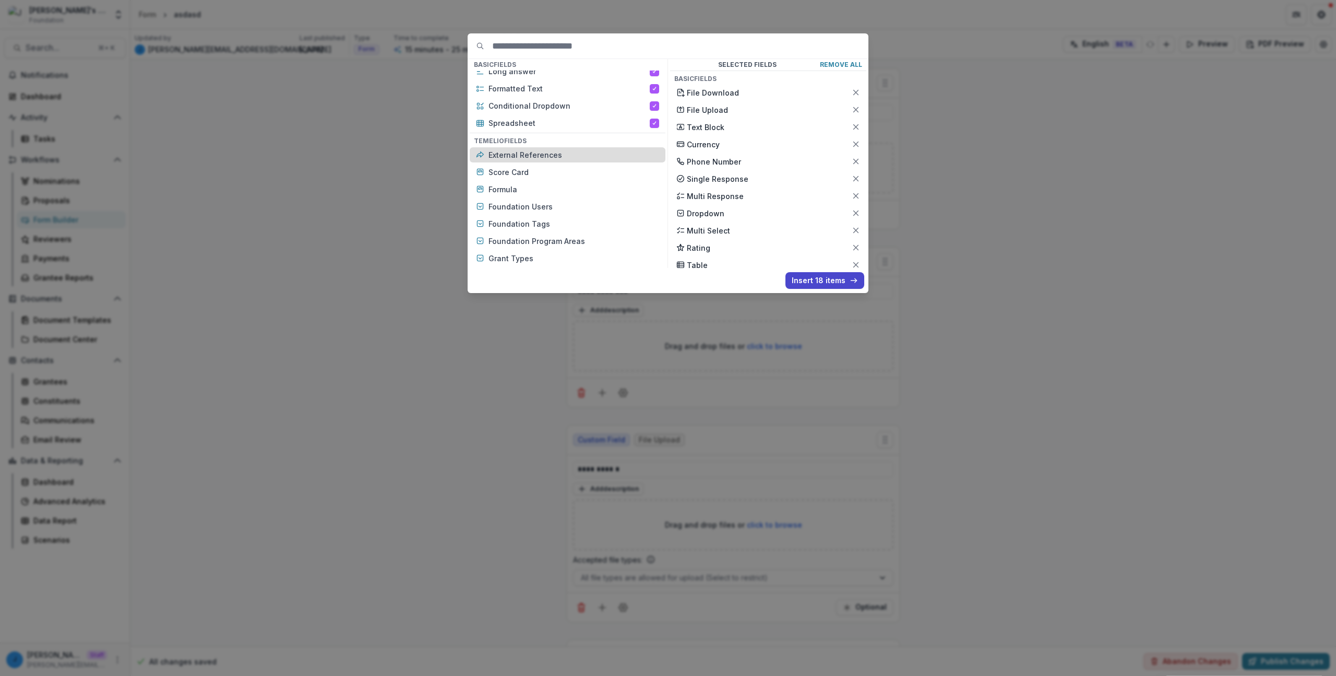
click at [543, 149] on p "External References" at bounding box center [574, 154] width 171 height 11
click at [536, 169] on p "Score Card" at bounding box center [574, 172] width 171 height 11
click at [529, 188] on p "Formula" at bounding box center [574, 189] width 171 height 11
click at [524, 206] on p "Foundation Users" at bounding box center [574, 206] width 171 height 11
click at [524, 219] on p "Foundation Tags" at bounding box center [574, 223] width 171 height 11
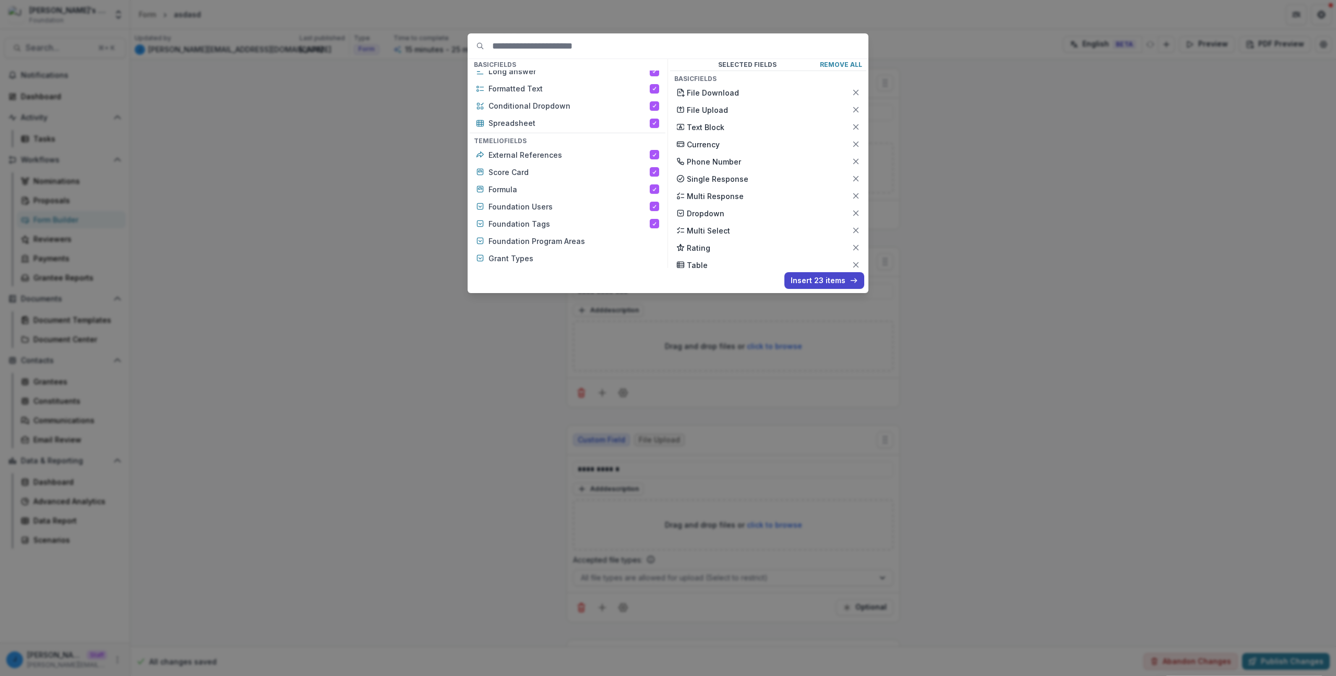
click at [523, 232] on div "External References Score Card Formula Foundation Users Foundation Tags Foundat…" at bounding box center [568, 206] width 196 height 119
click at [525, 246] on div "Foundation Program Areas" at bounding box center [568, 240] width 196 height 15
click at [520, 256] on p "Grant Types" at bounding box center [574, 258] width 171 height 11
click at [801, 277] on button "Insert 25 items" at bounding box center [825, 280] width 80 height 17
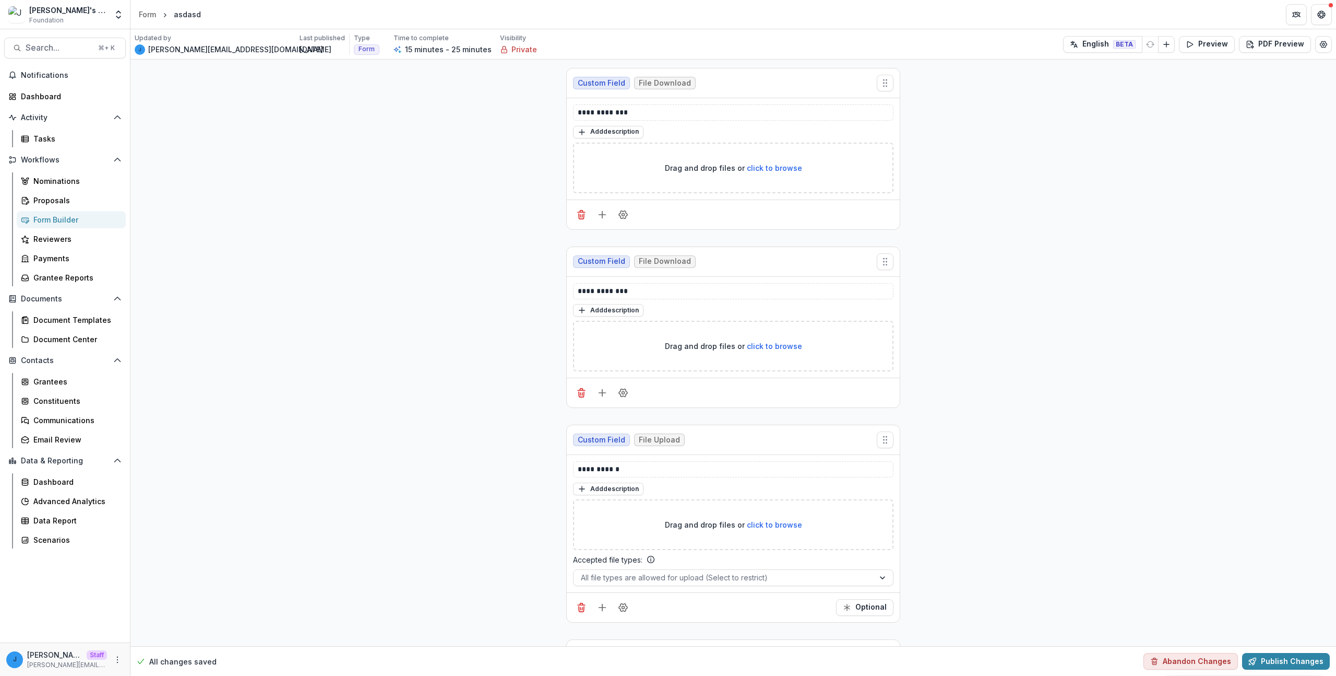
drag, startPoint x: 1088, startPoint y: 212, endPoint x: 1090, endPoint y: 60, distance: 153.0
click at [1265, 660] on button "Publish Changes" at bounding box center [1286, 661] width 88 height 17
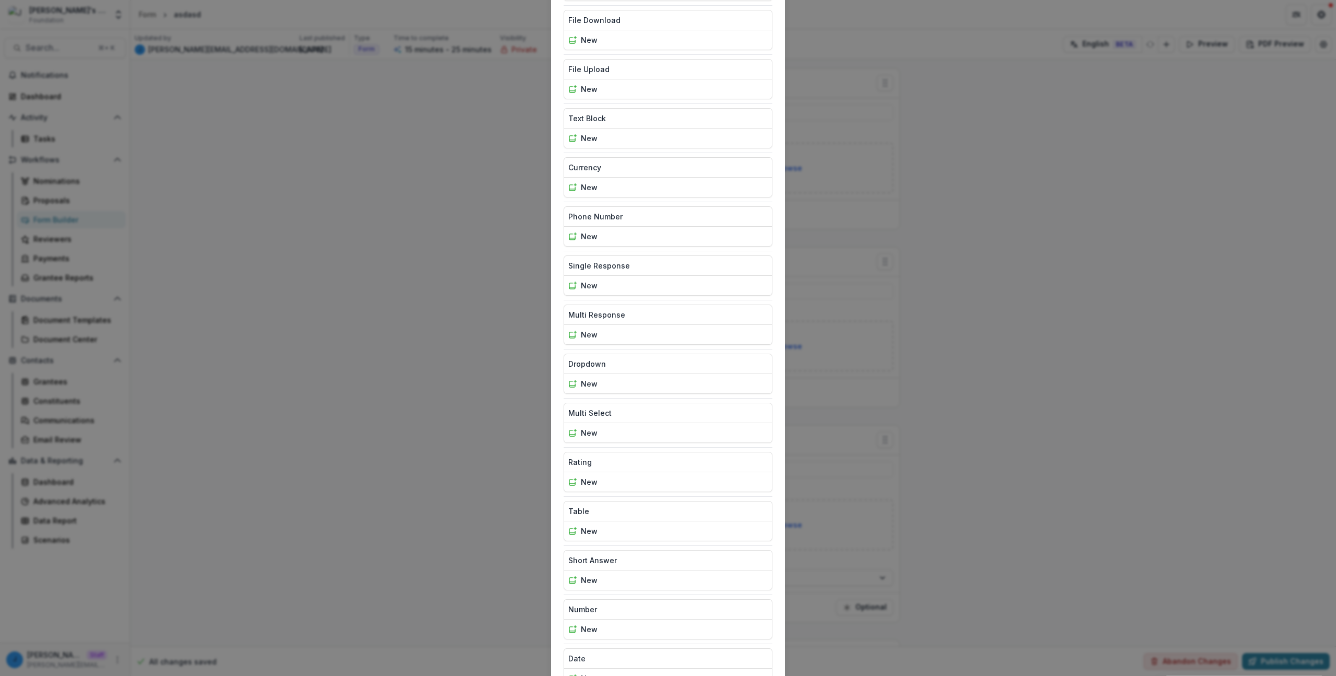
scroll to position [2123, 0]
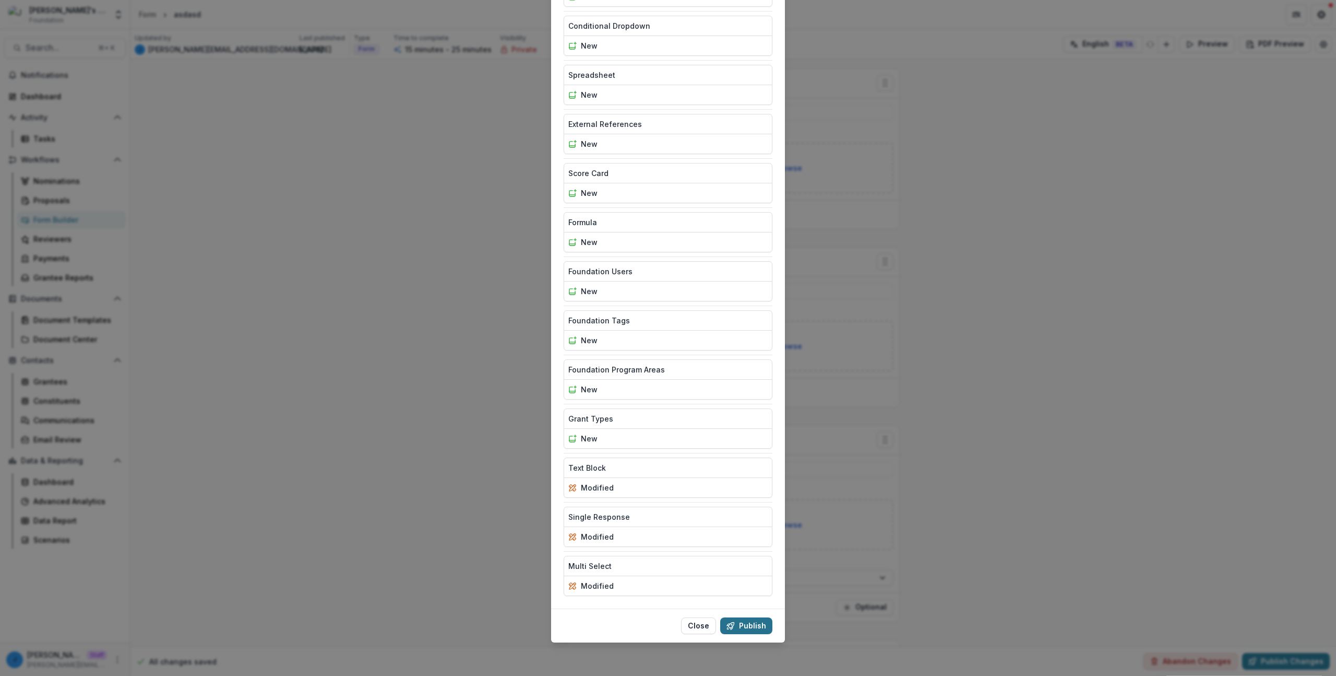
click at [763, 625] on button "Publish" at bounding box center [746, 625] width 52 height 17
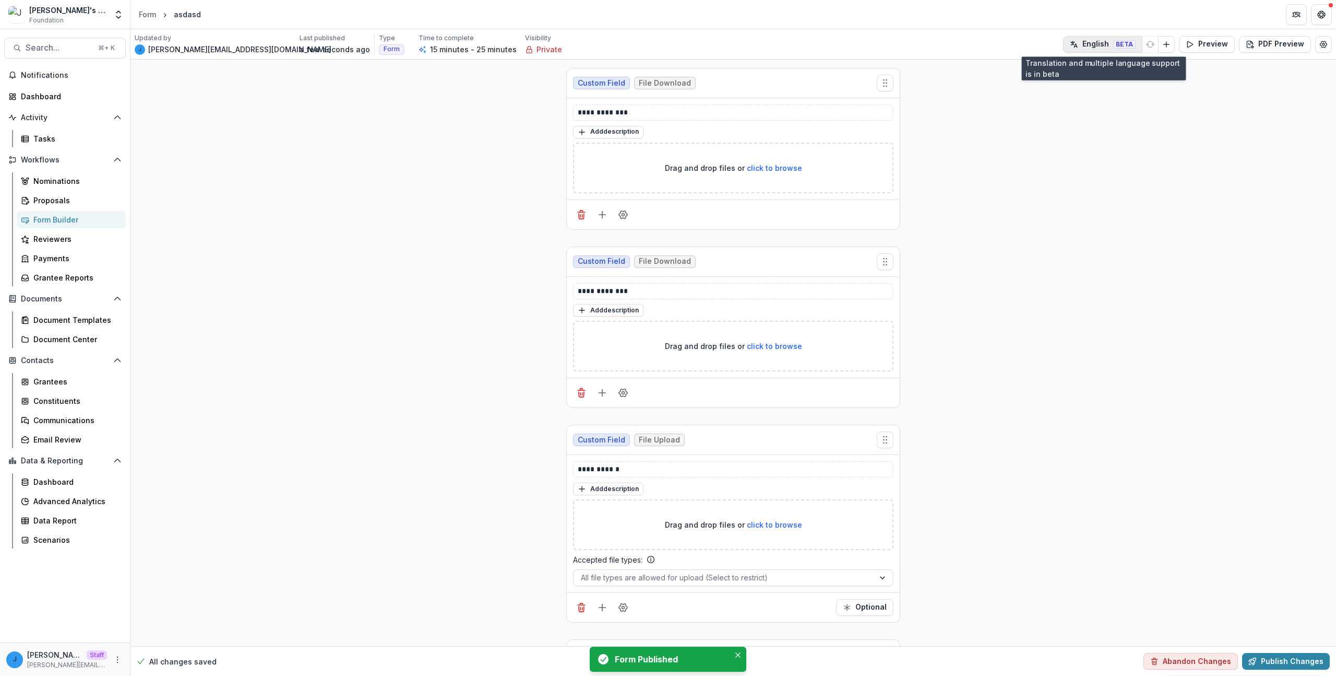
click at [1091, 47] on button "English BETA" at bounding box center [1102, 44] width 79 height 17
click at [1103, 105] on button "Manage Languages" at bounding box center [1124, 107] width 112 height 17
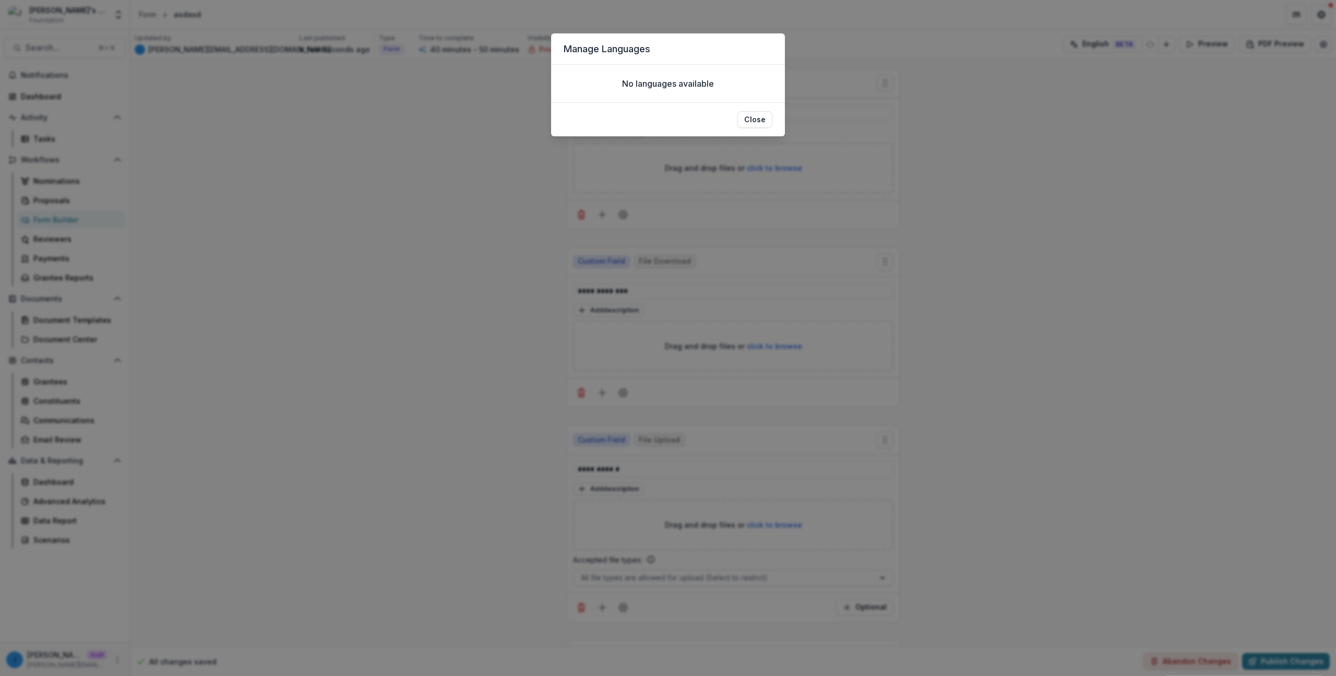
click at [1015, 115] on div "Manage Languages No languages available Close" at bounding box center [668, 338] width 1336 height 676
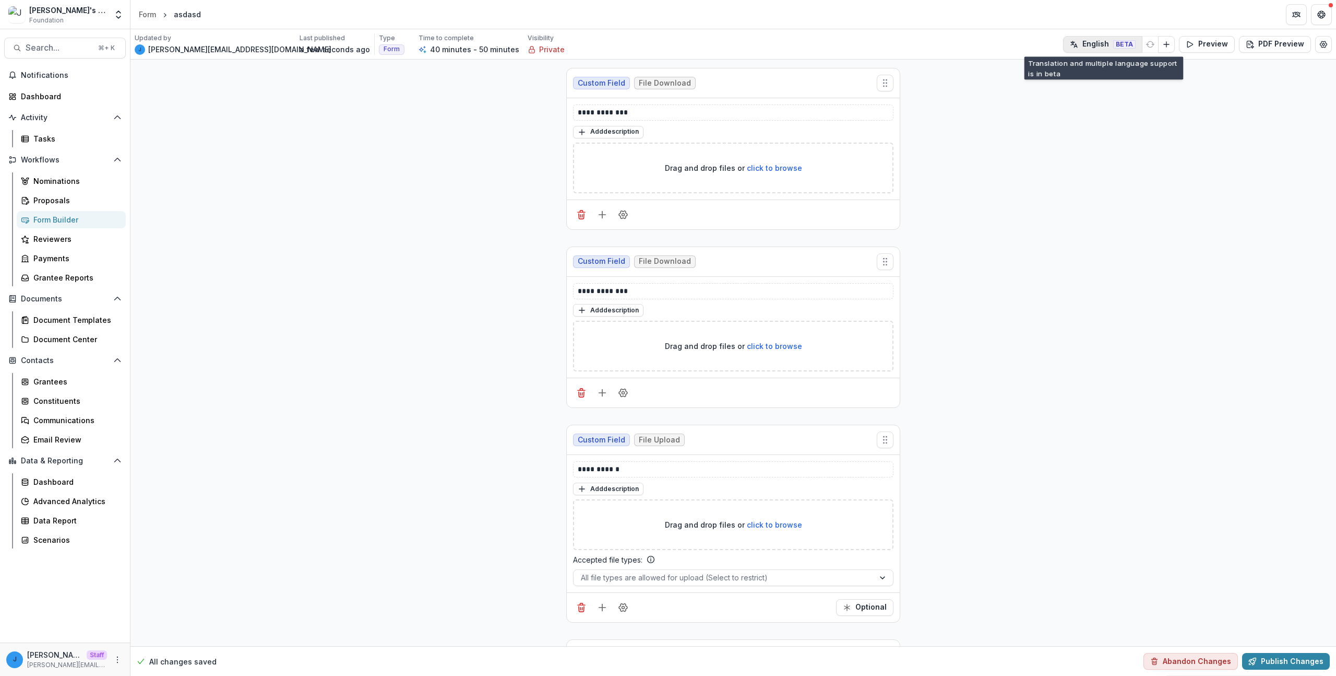
click at [1087, 37] on button "English BETA" at bounding box center [1102, 44] width 79 height 17
click at [1107, 108] on button "Manage Languages" at bounding box center [1124, 107] width 112 height 17
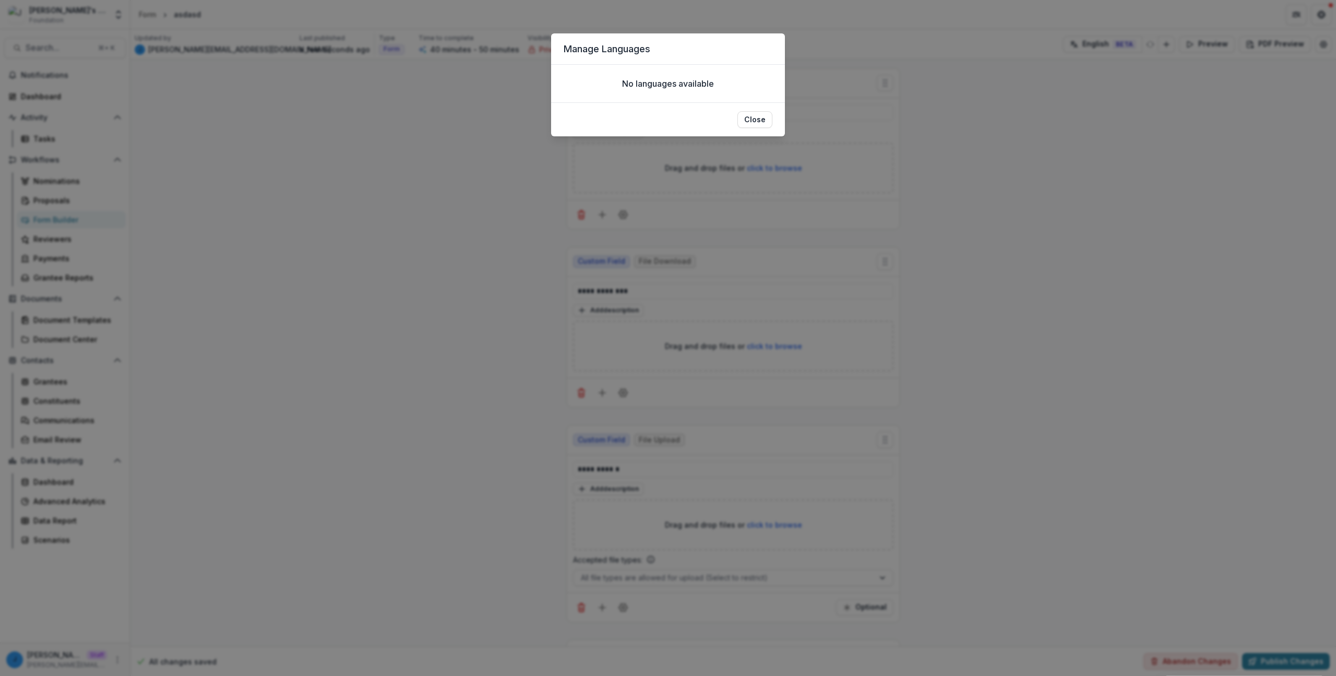
click at [503, 94] on div "Manage Languages No languages available Close" at bounding box center [668, 338] width 1336 height 676
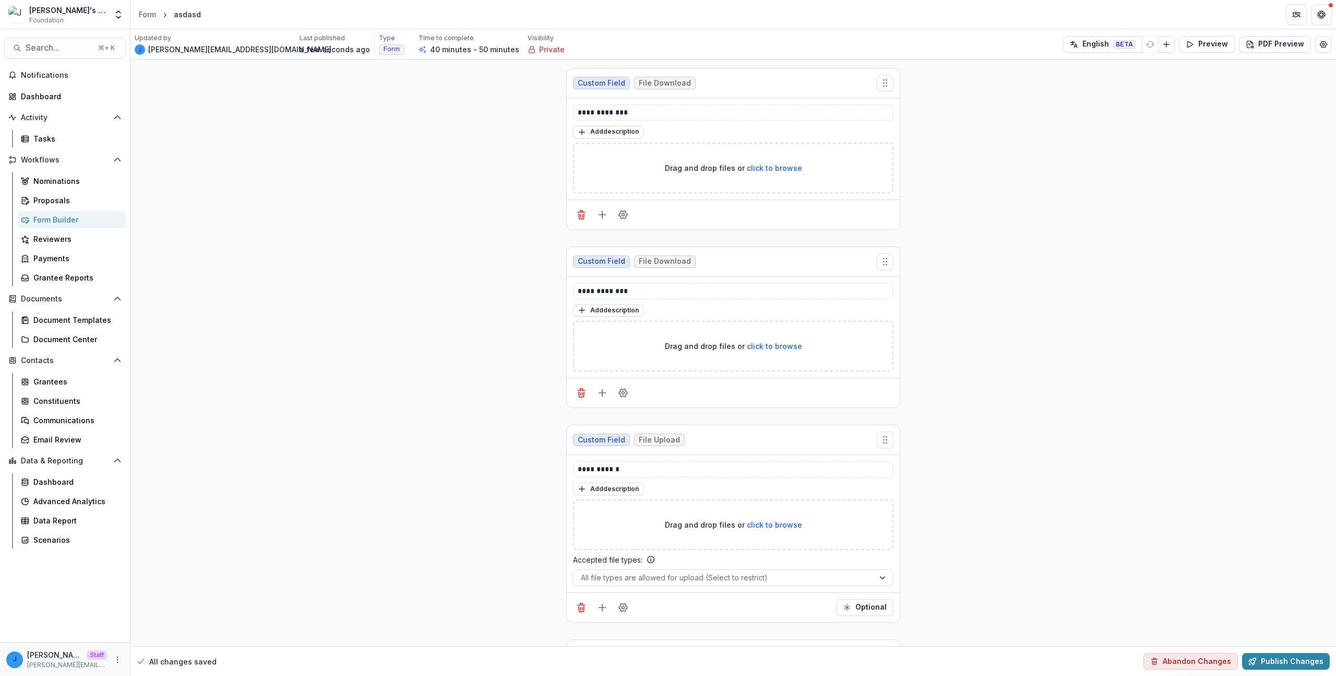
click at [1039, 57] on div "Updated by [PERSON_NAME] [PERSON_NAME][EMAIL_ADDRESS][DOMAIN_NAME] Last publish…" at bounding box center [734, 44] width 1206 height 30
click at [1095, 41] on button "English BETA" at bounding box center [1102, 44] width 79 height 17
click at [1097, 111] on button "Manage Languages" at bounding box center [1124, 107] width 112 height 17
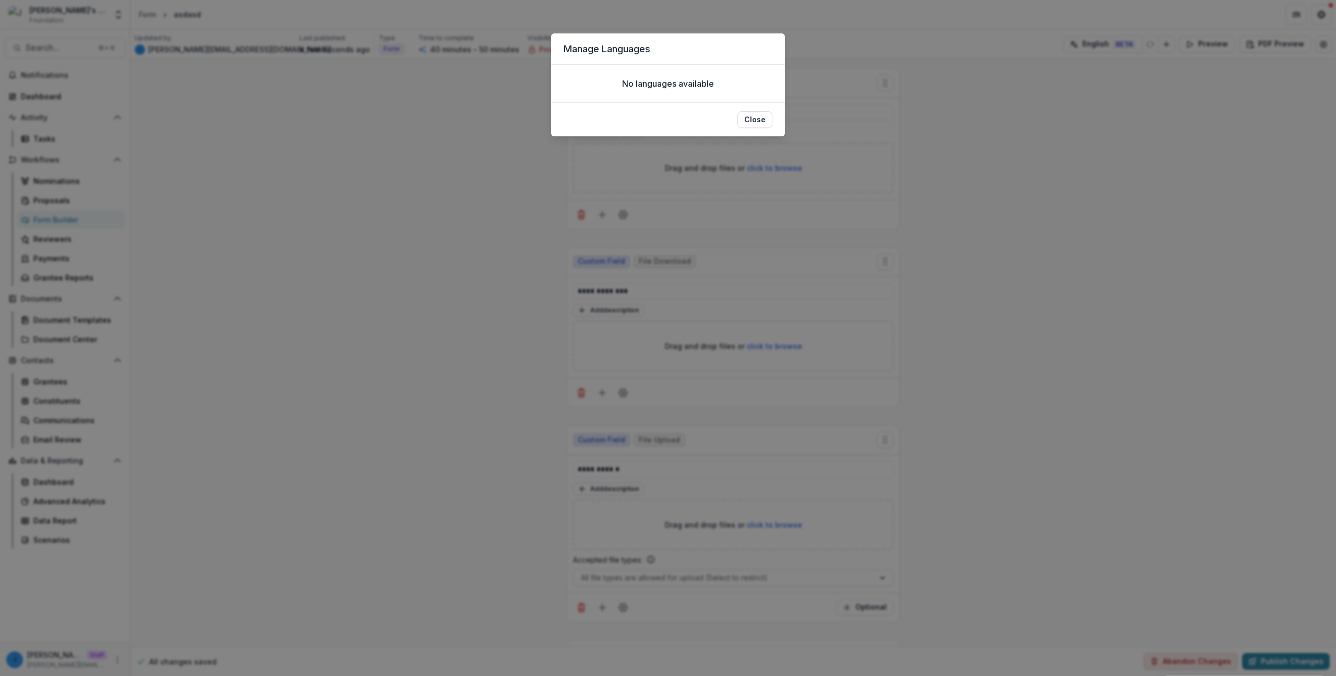
click at [962, 247] on div "Manage Languages No languages available Close" at bounding box center [668, 338] width 1336 height 676
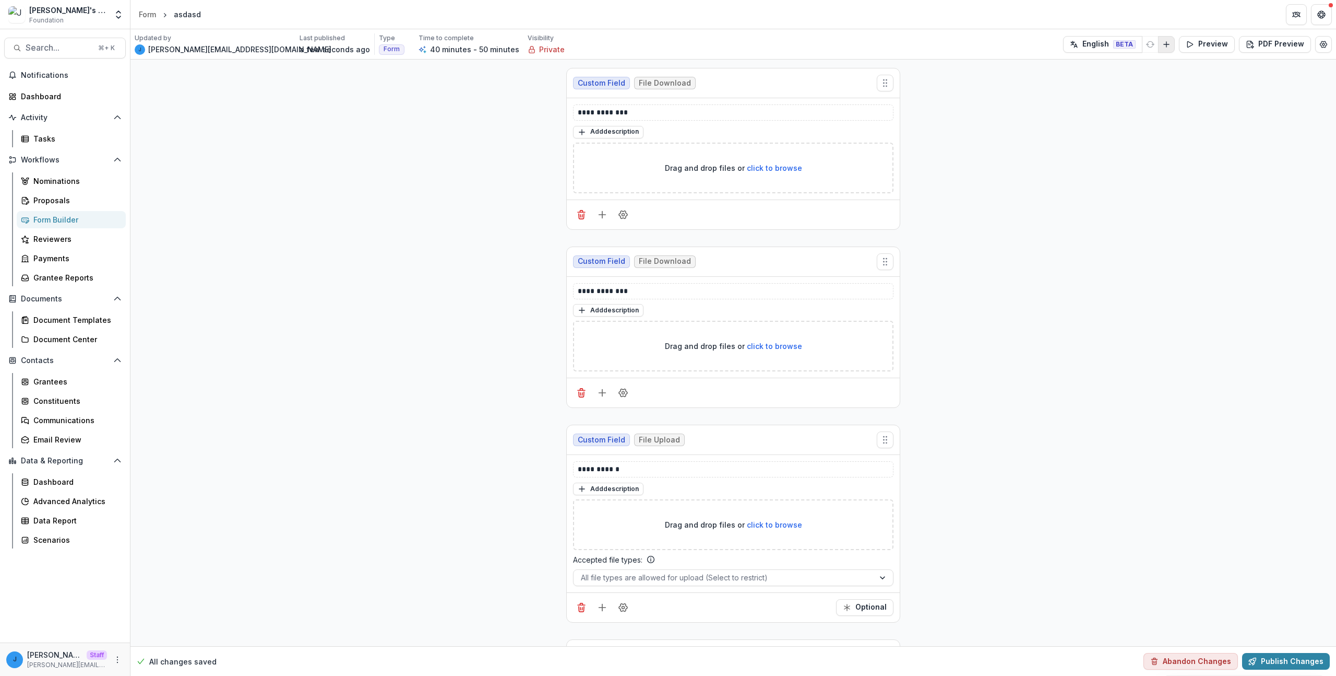
click at [1167, 43] on icon "Add Language" at bounding box center [1167, 44] width 8 height 8
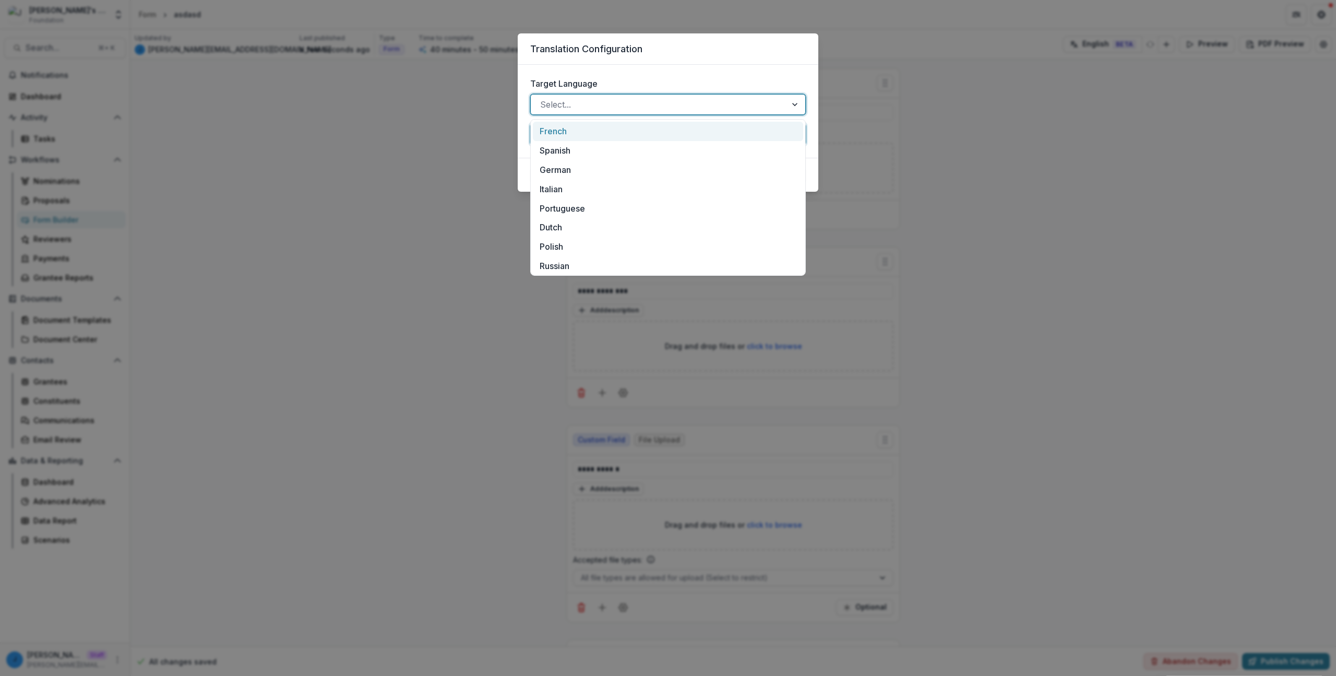
click at [645, 96] on div "Select..." at bounding box center [668, 104] width 276 height 21
click at [633, 156] on div "Spanish" at bounding box center [668, 150] width 270 height 19
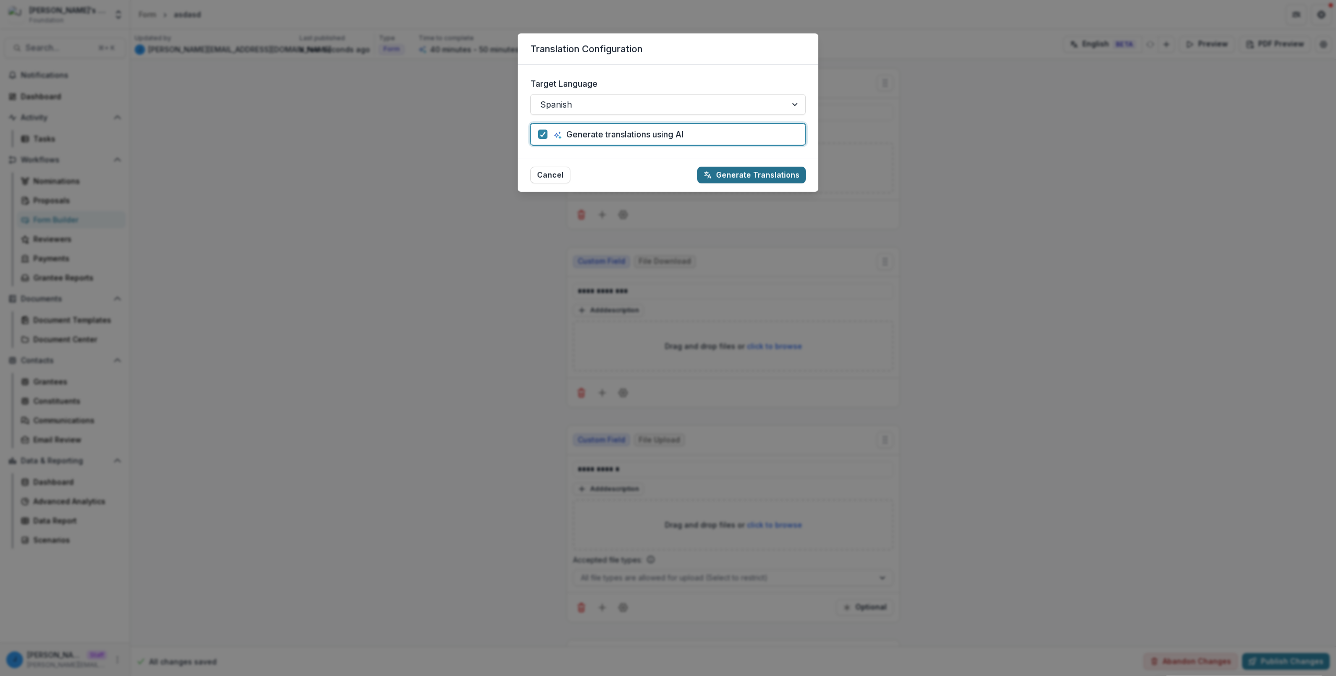
click at [724, 173] on button "Generate Translations" at bounding box center [751, 175] width 109 height 17
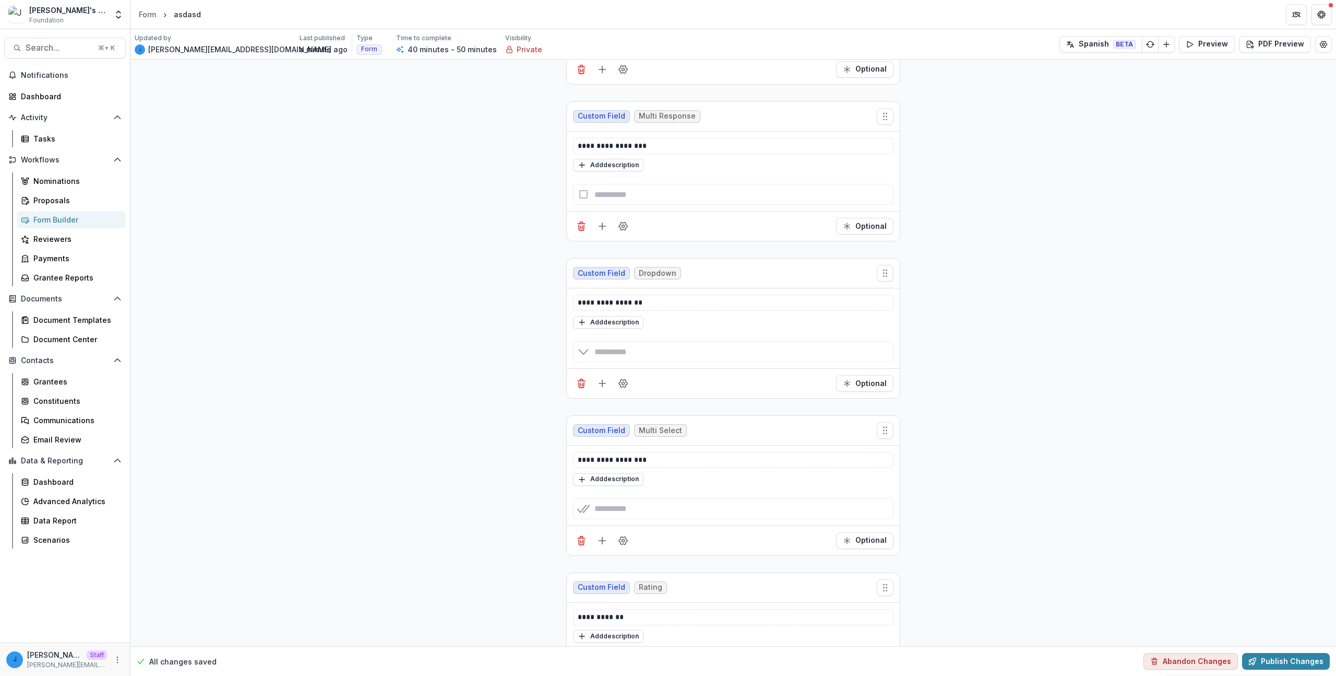
scroll to position [0, 0]
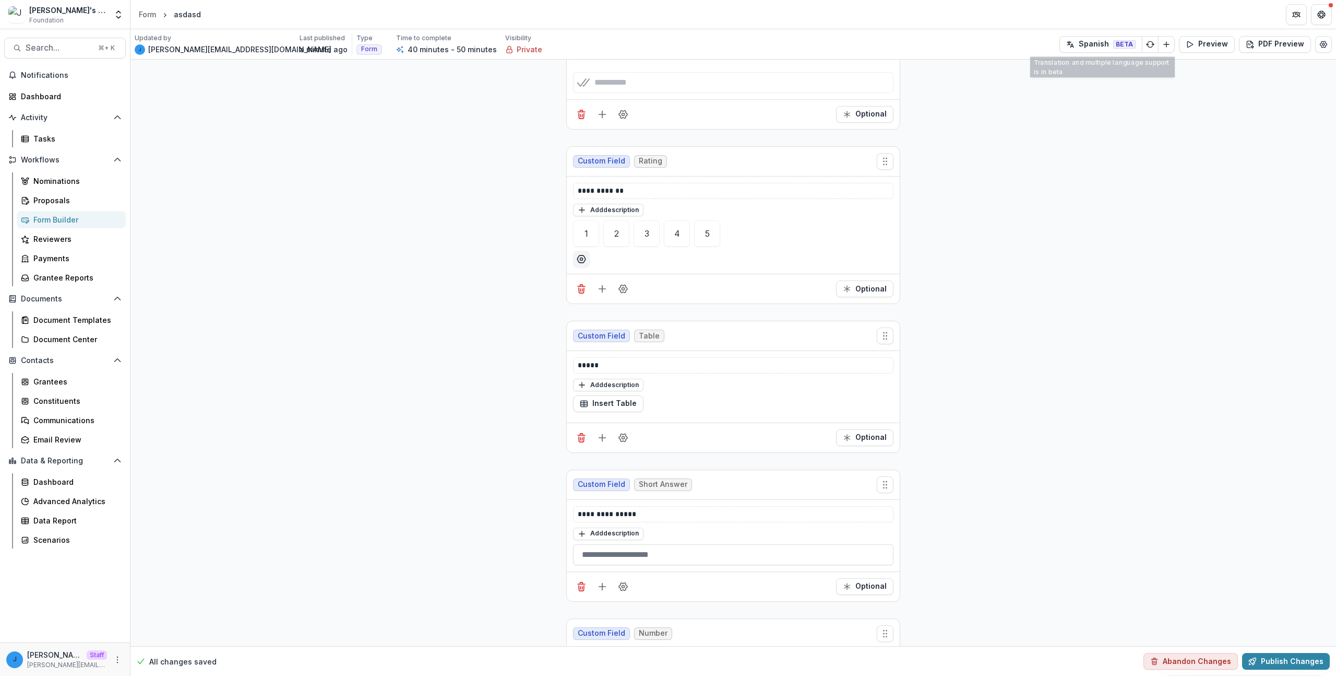
scroll to position [135, 0]
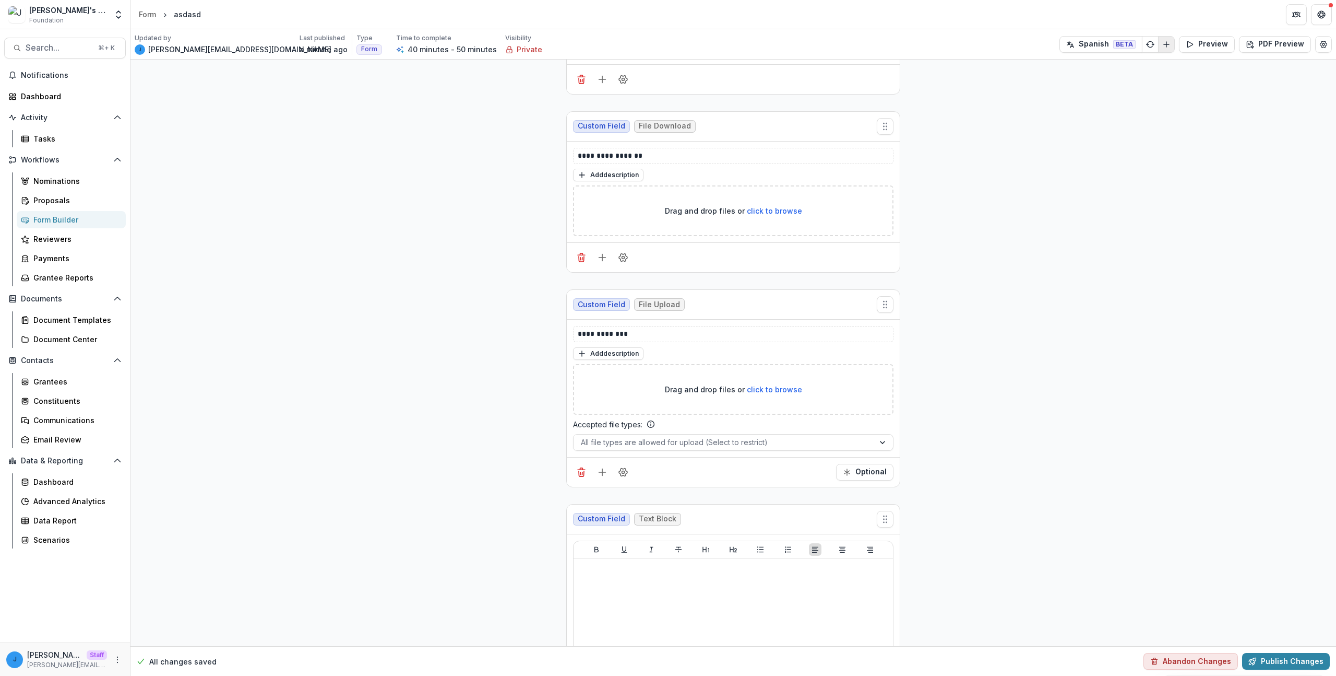
click at [1165, 44] on line "Add Language" at bounding box center [1166, 44] width 5 height 0
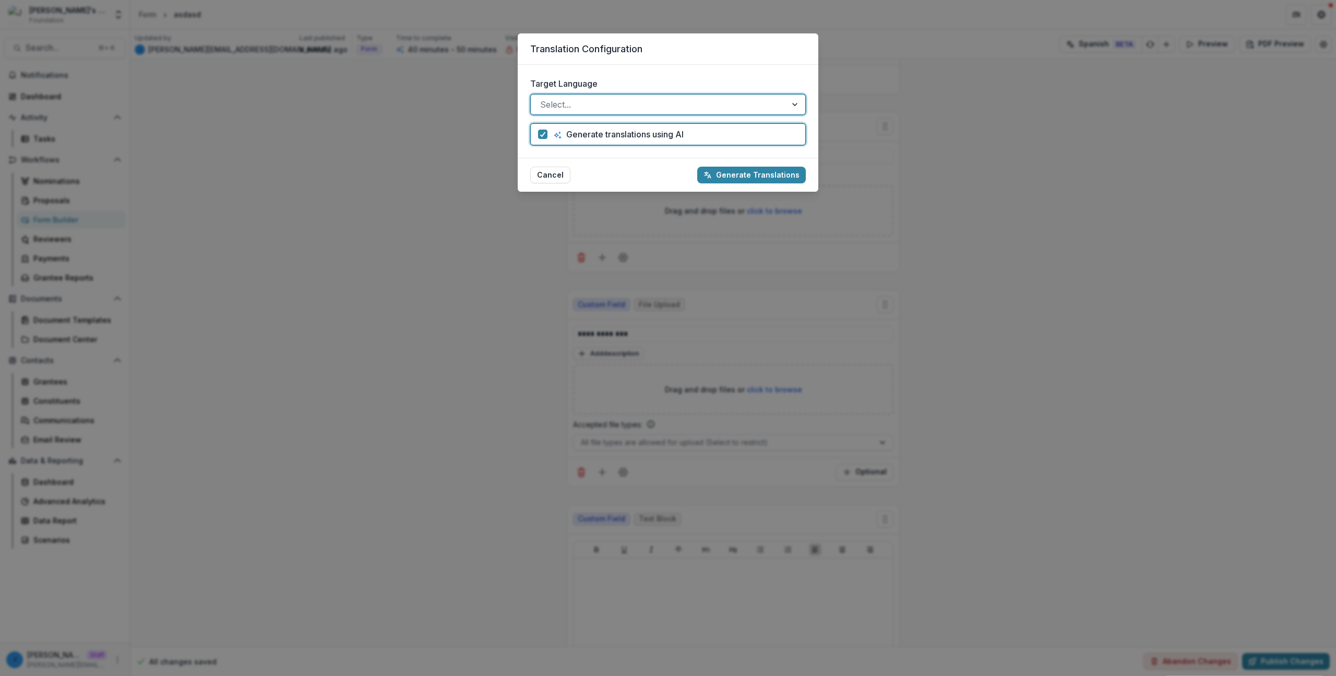
click at [1109, 129] on div "Translation Configuration Target Language option , selected. Select is focused …" at bounding box center [668, 338] width 1336 height 676
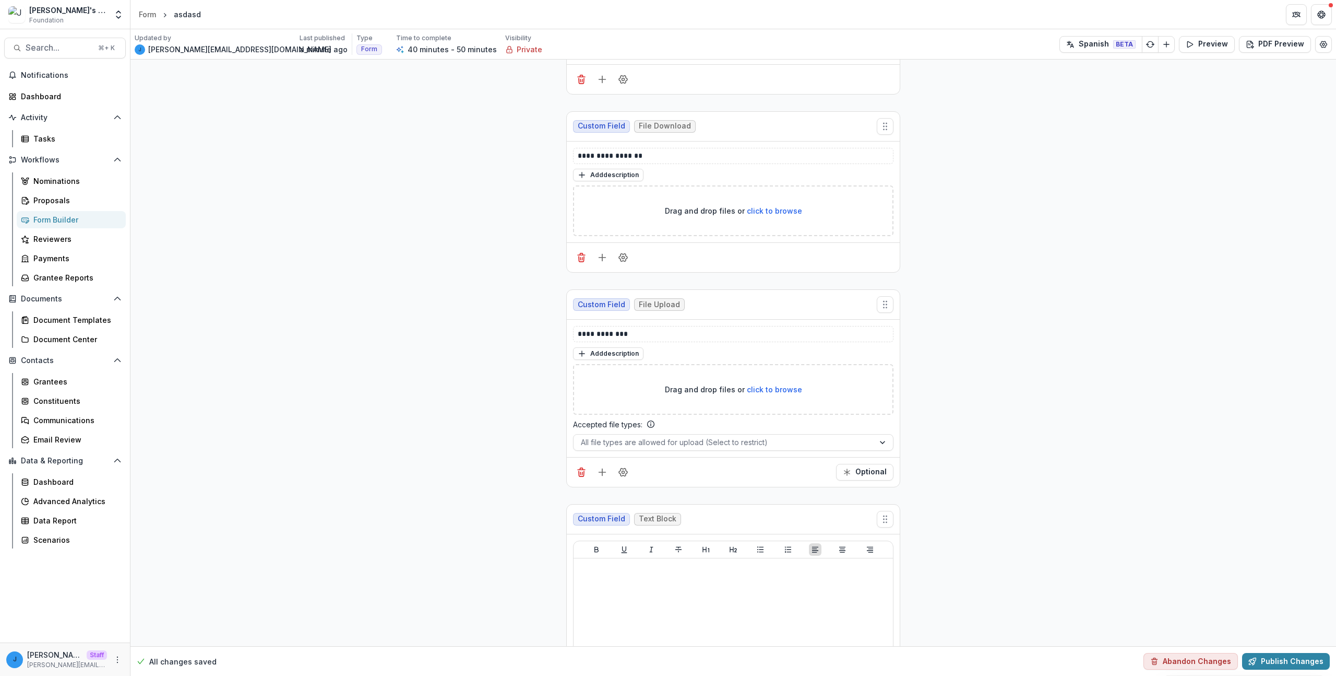
scroll to position [0, 0]
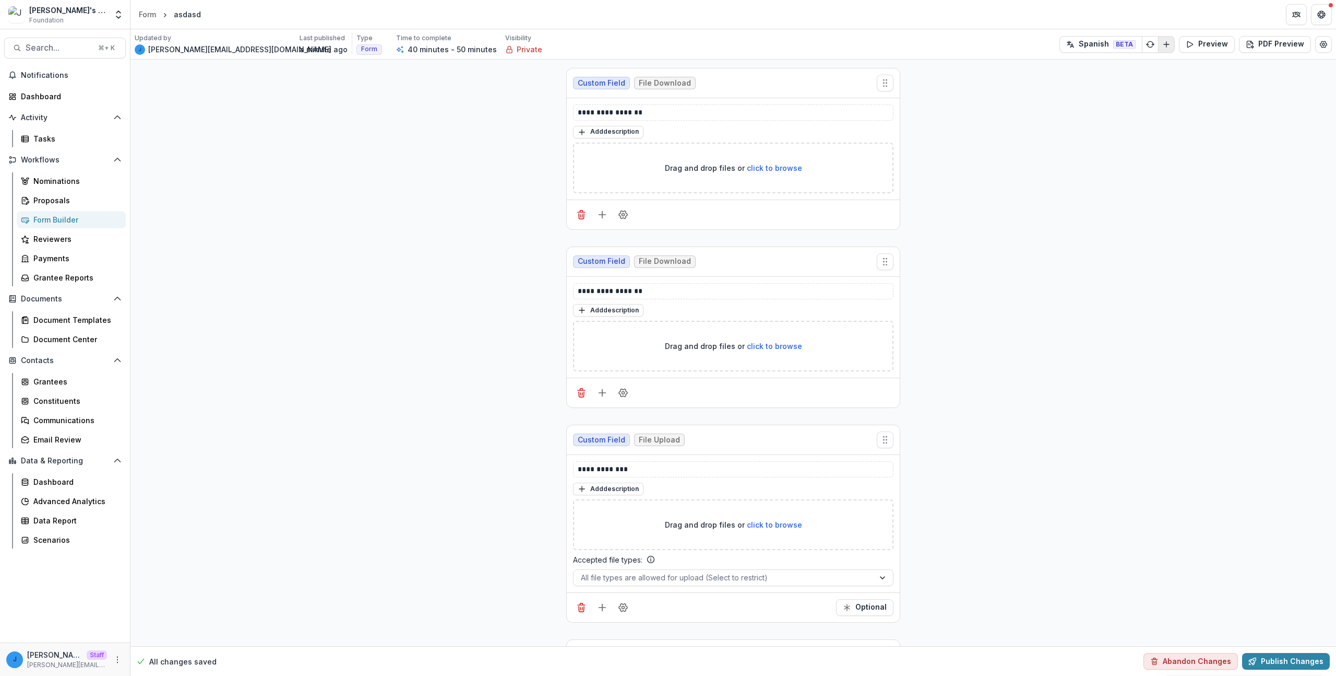
click at [1169, 44] on line "Add Language" at bounding box center [1166, 44] width 5 height 0
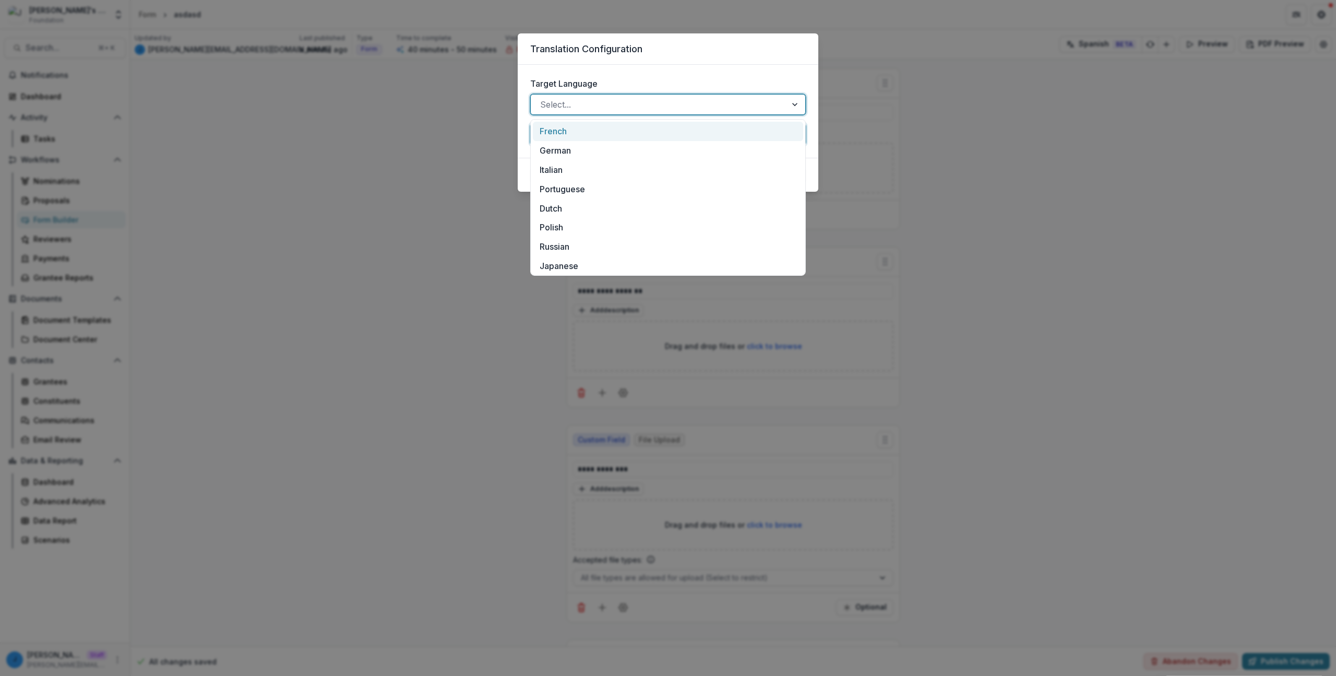
click at [670, 103] on div at bounding box center [658, 104] width 237 height 15
click at [579, 164] on div "Polish" at bounding box center [668, 167] width 270 height 19
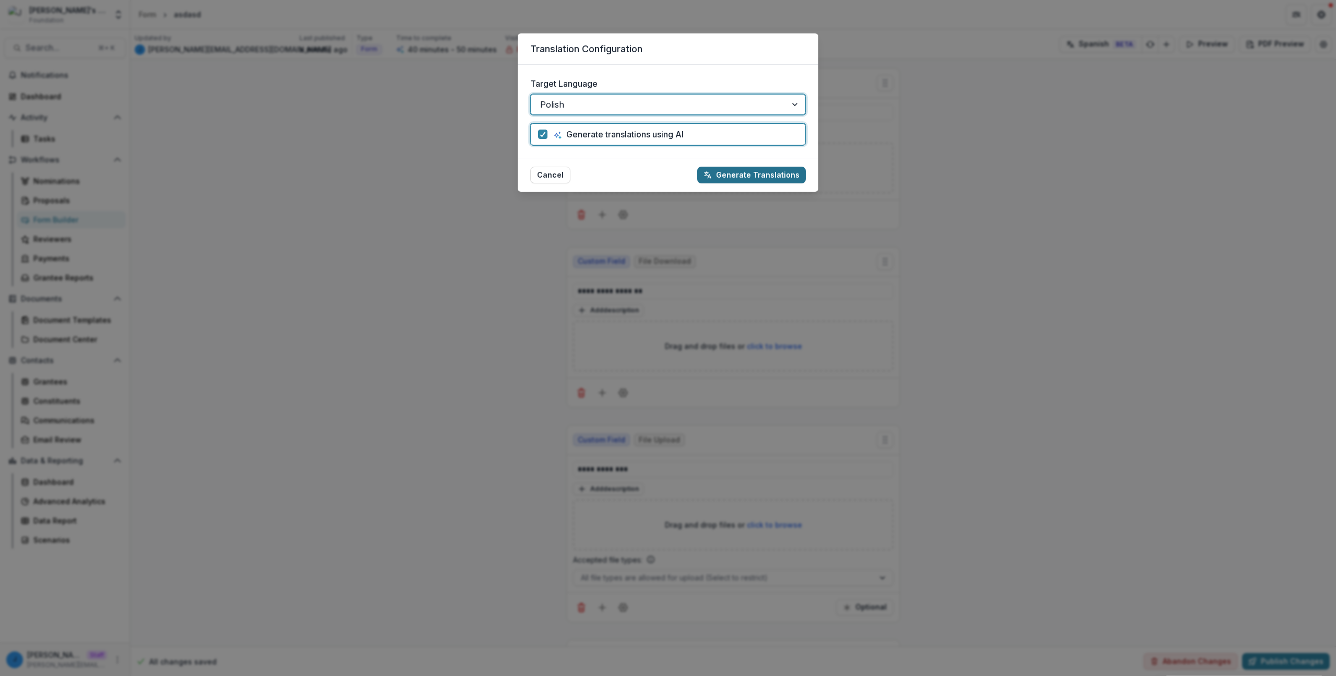
click at [745, 170] on button "Generate Translations" at bounding box center [751, 175] width 109 height 17
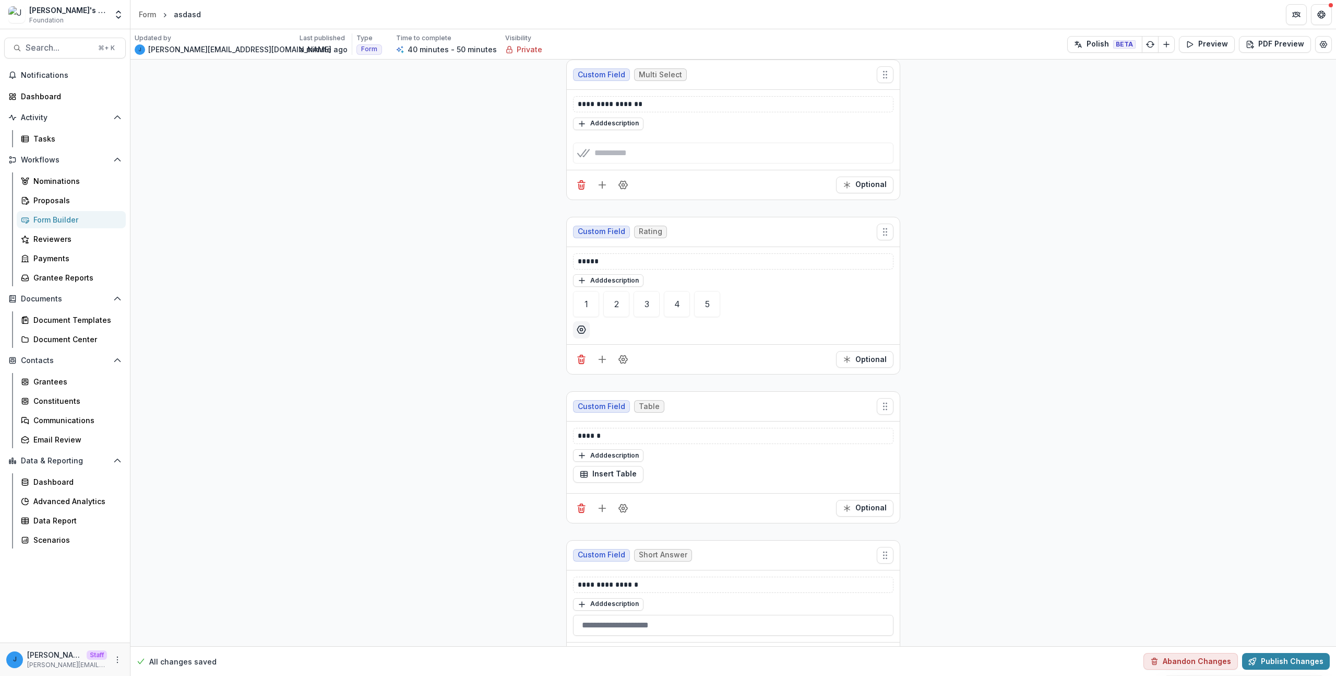
scroll to position [0, 0]
